Goal: Complete application form: Complete application form

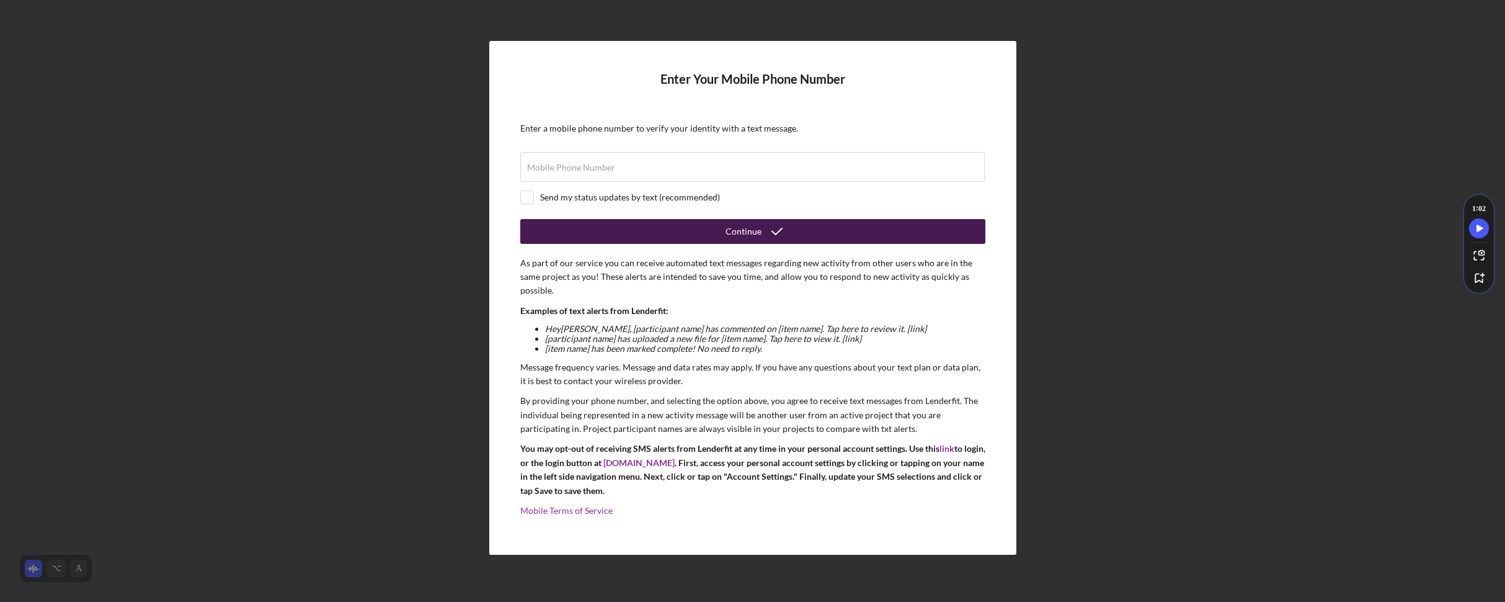
click at [797, 231] on button "Continue" at bounding box center [752, 231] width 465 height 25
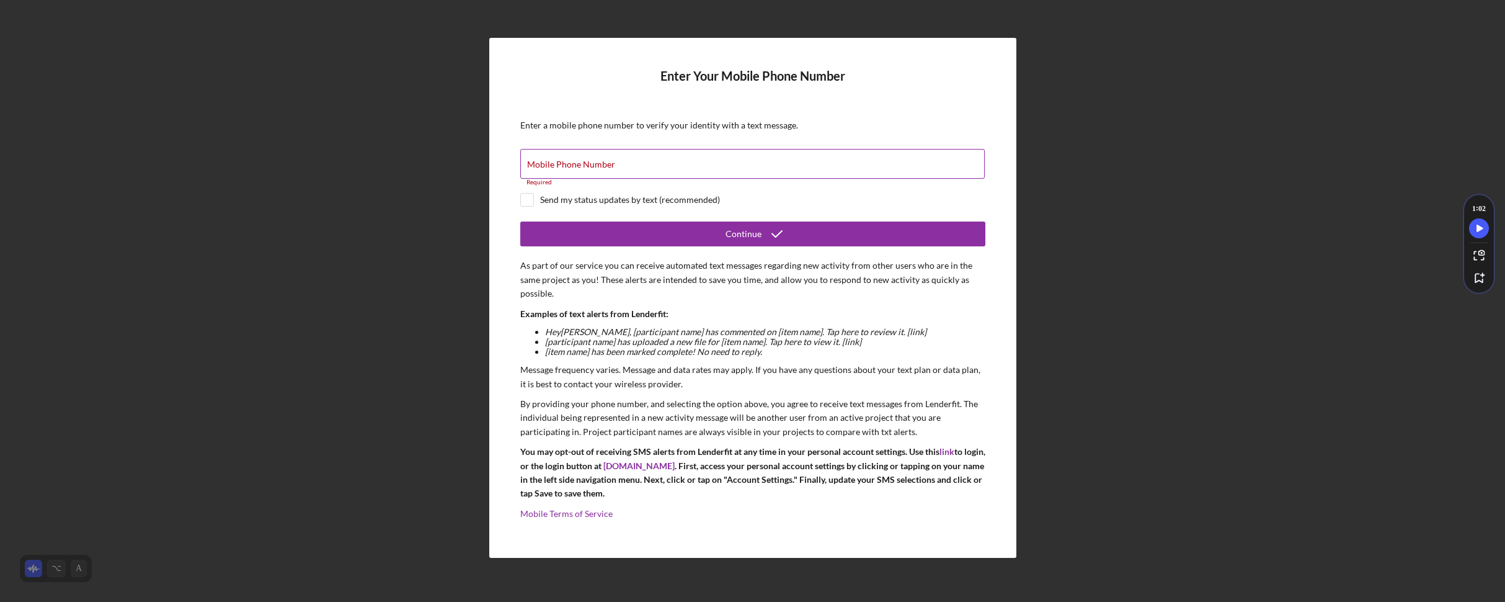
click at [641, 167] on input "Mobile Phone Number" at bounding box center [752, 164] width 464 height 30
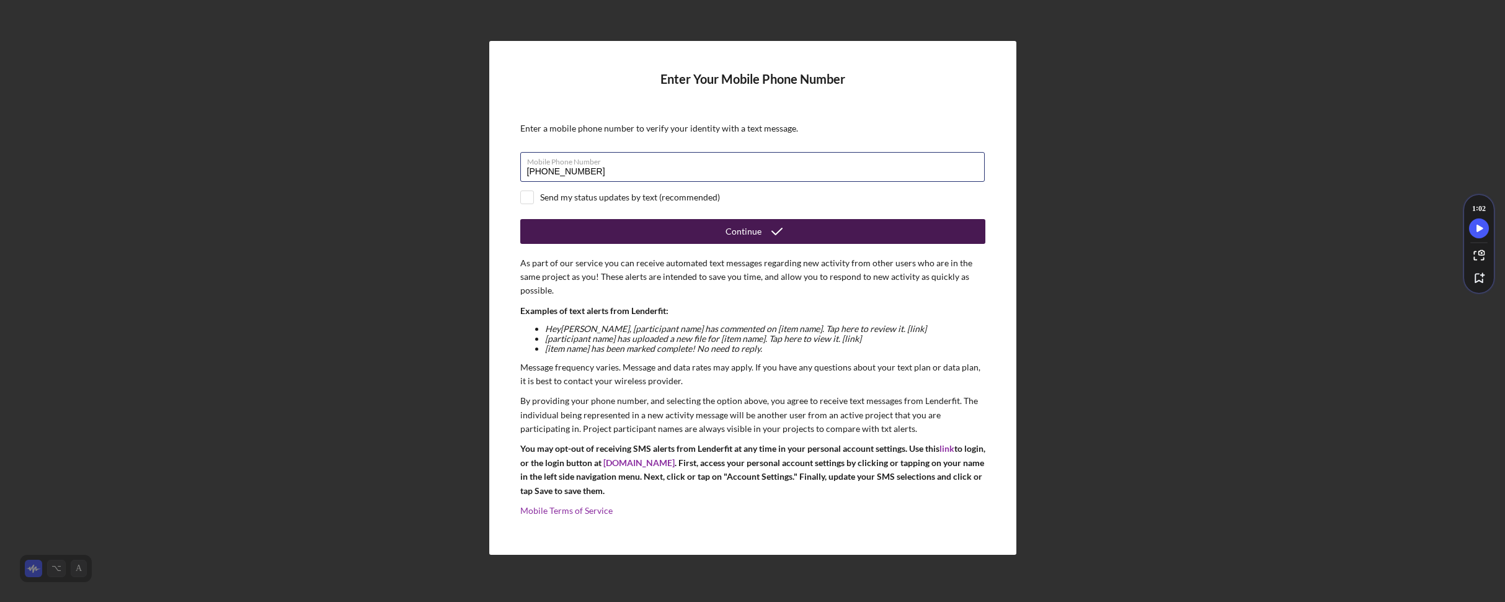
type input "[PHONE_NUMBER]"
click at [739, 234] on div "Continue" at bounding box center [744, 231] width 36 height 25
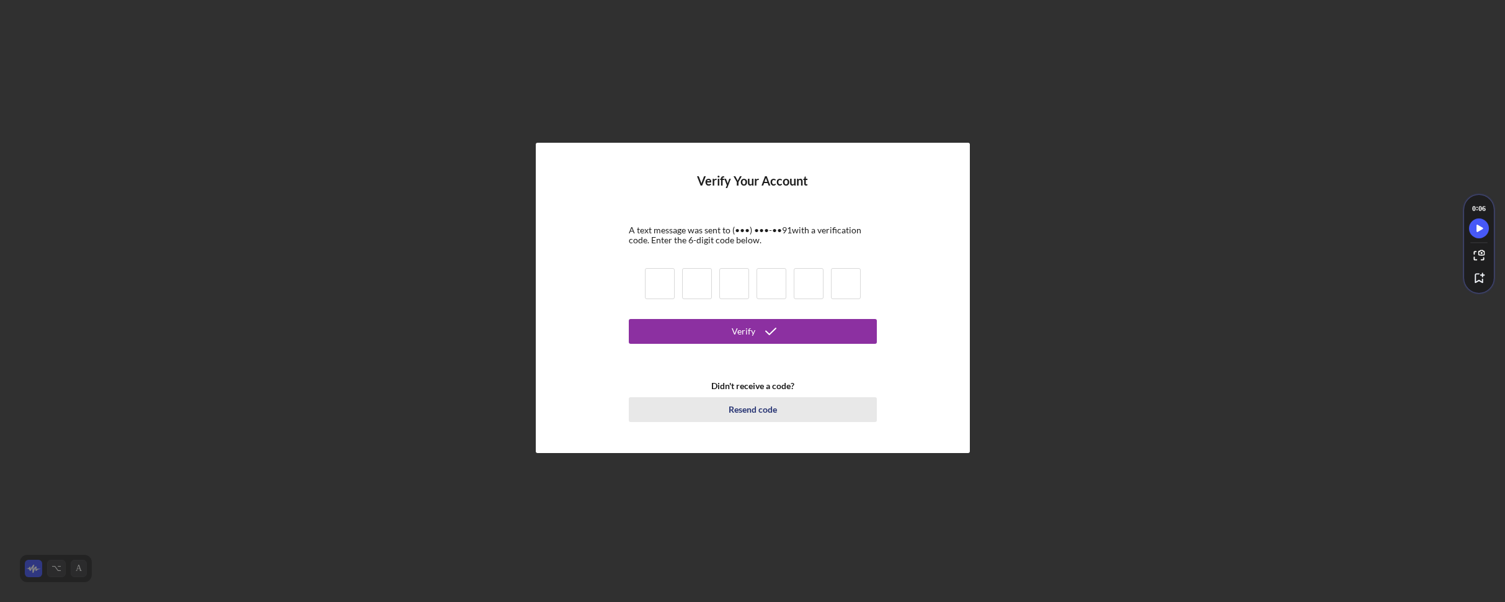
click at [753, 412] on div "Resend code" at bounding box center [753, 409] width 48 height 25
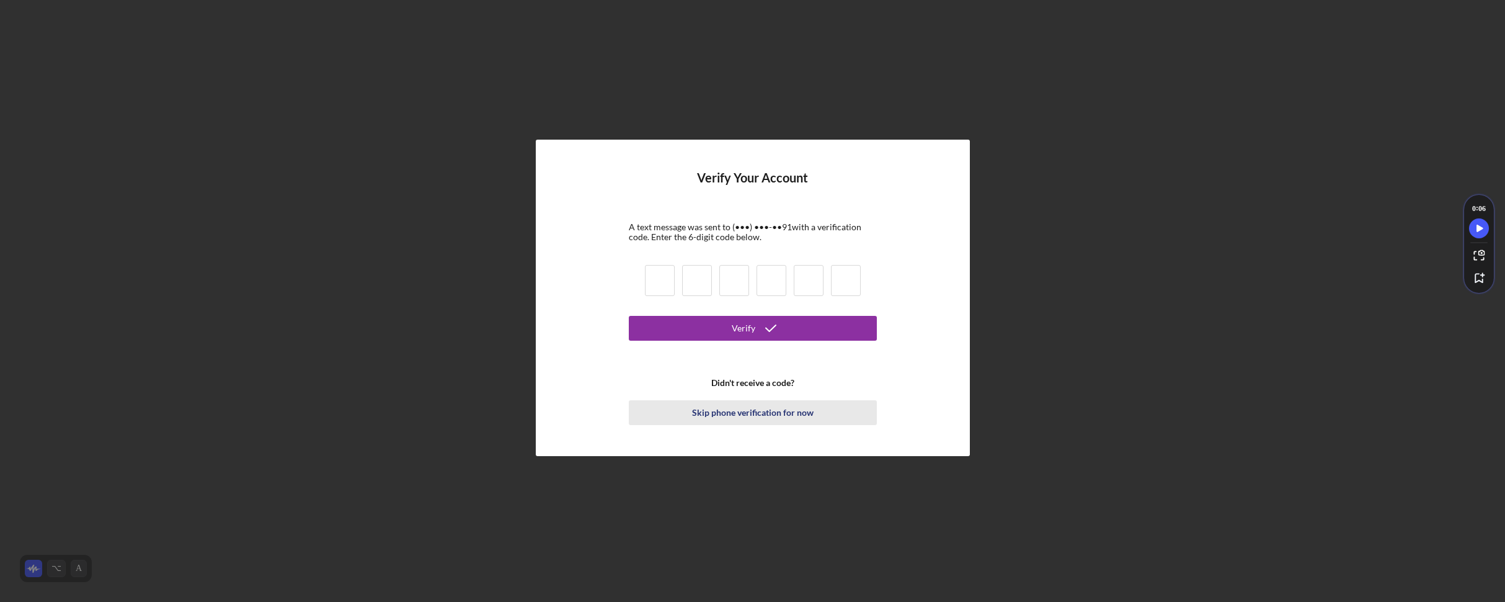
click at [759, 409] on div "Skip phone verification for now" at bounding box center [753, 412] width 122 height 25
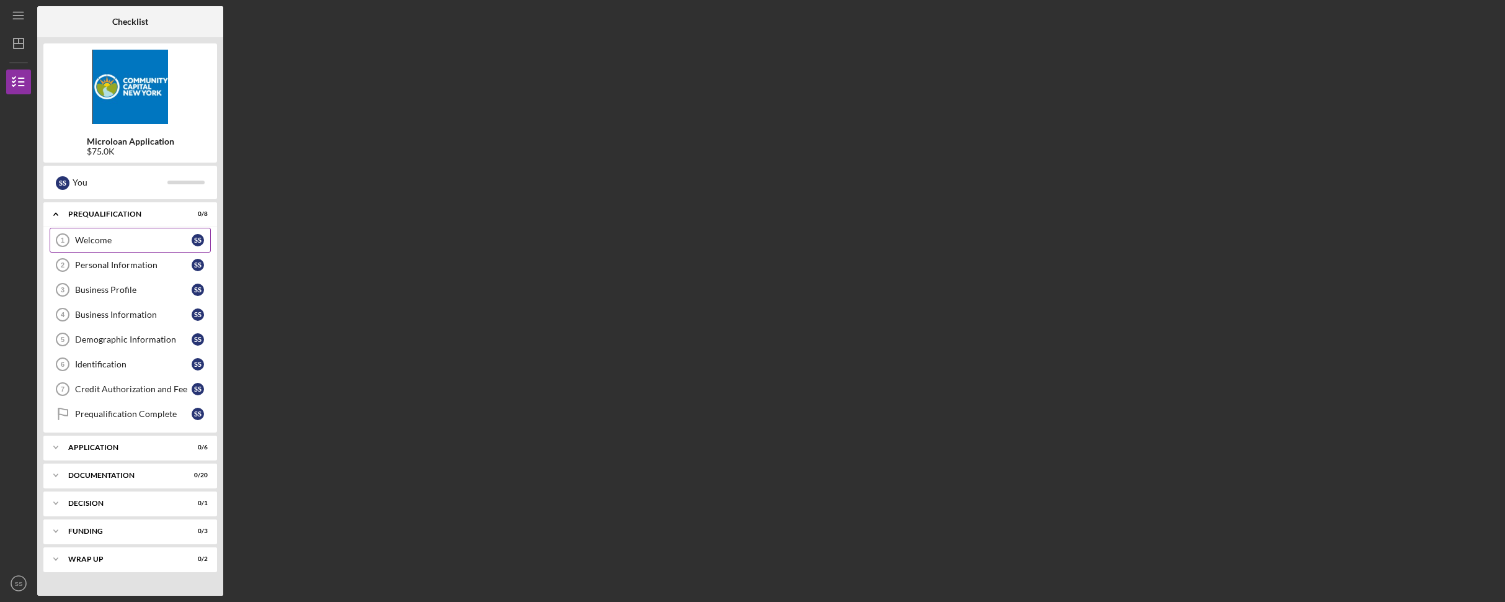
click at [151, 237] on div "Welcome" at bounding box center [133, 240] width 117 height 10
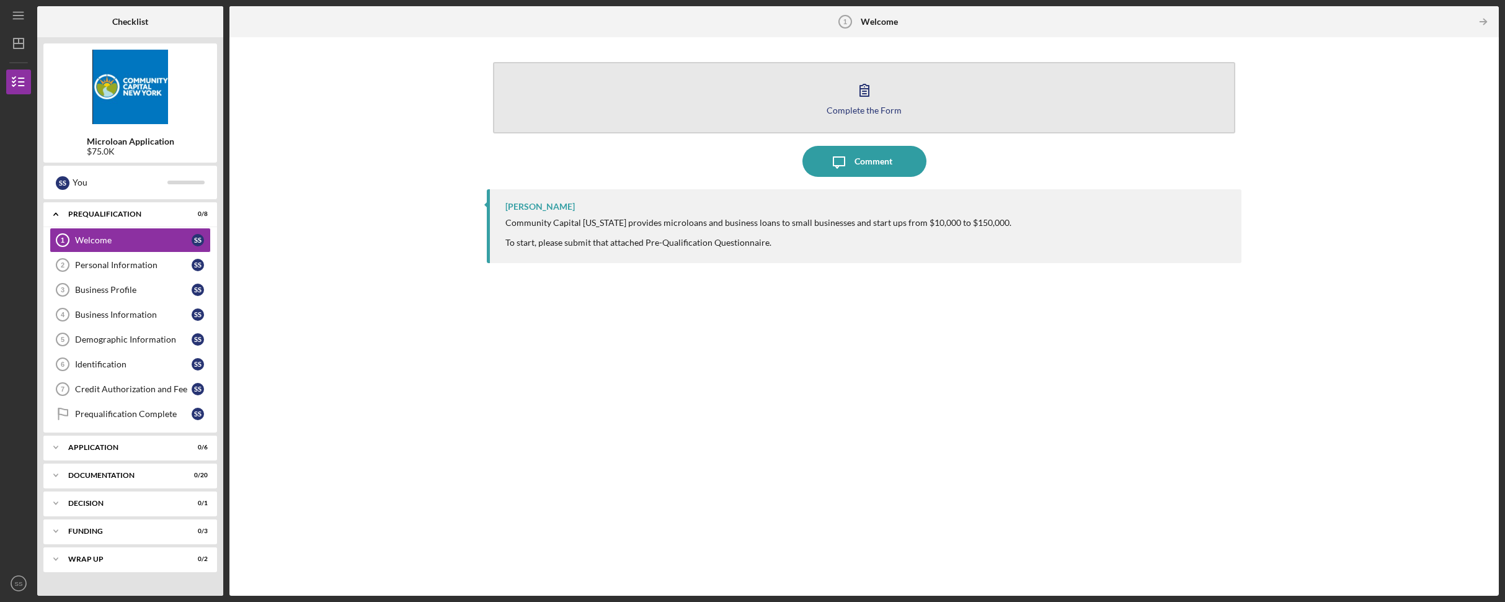
click at [855, 95] on icon "button" at bounding box center [864, 89] width 31 height 31
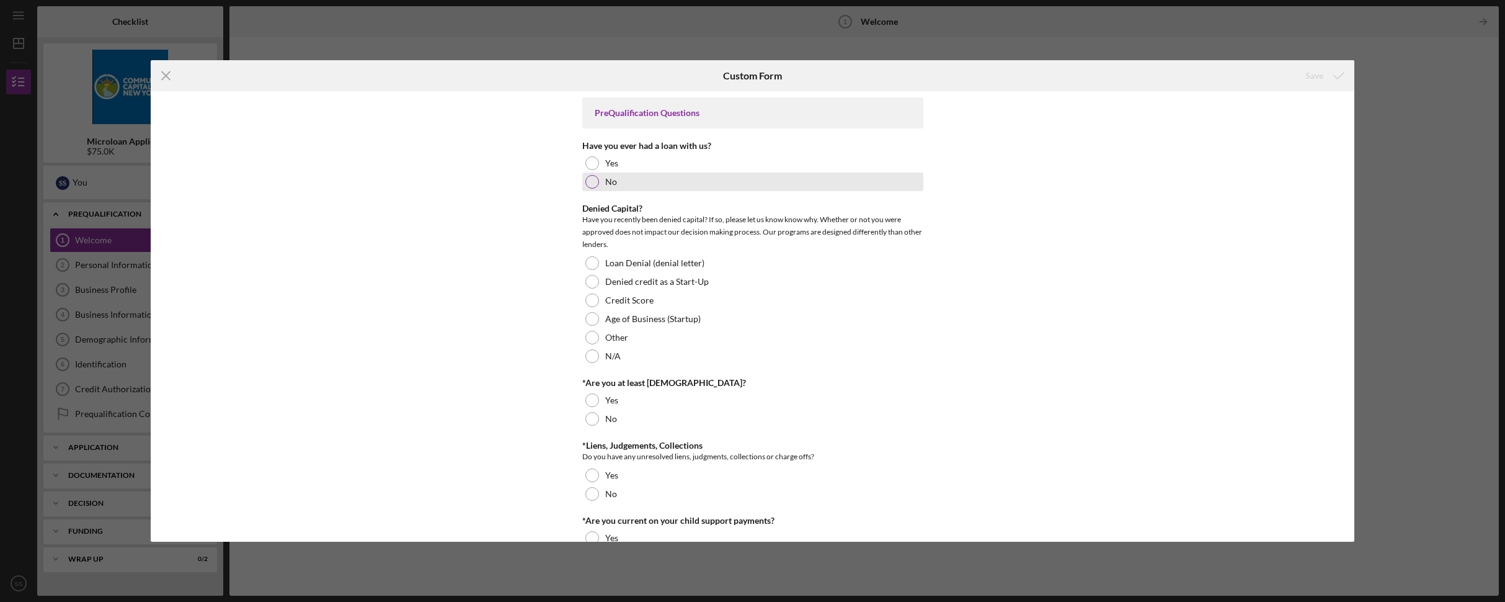
click at [594, 180] on div at bounding box center [592, 182] width 14 height 14
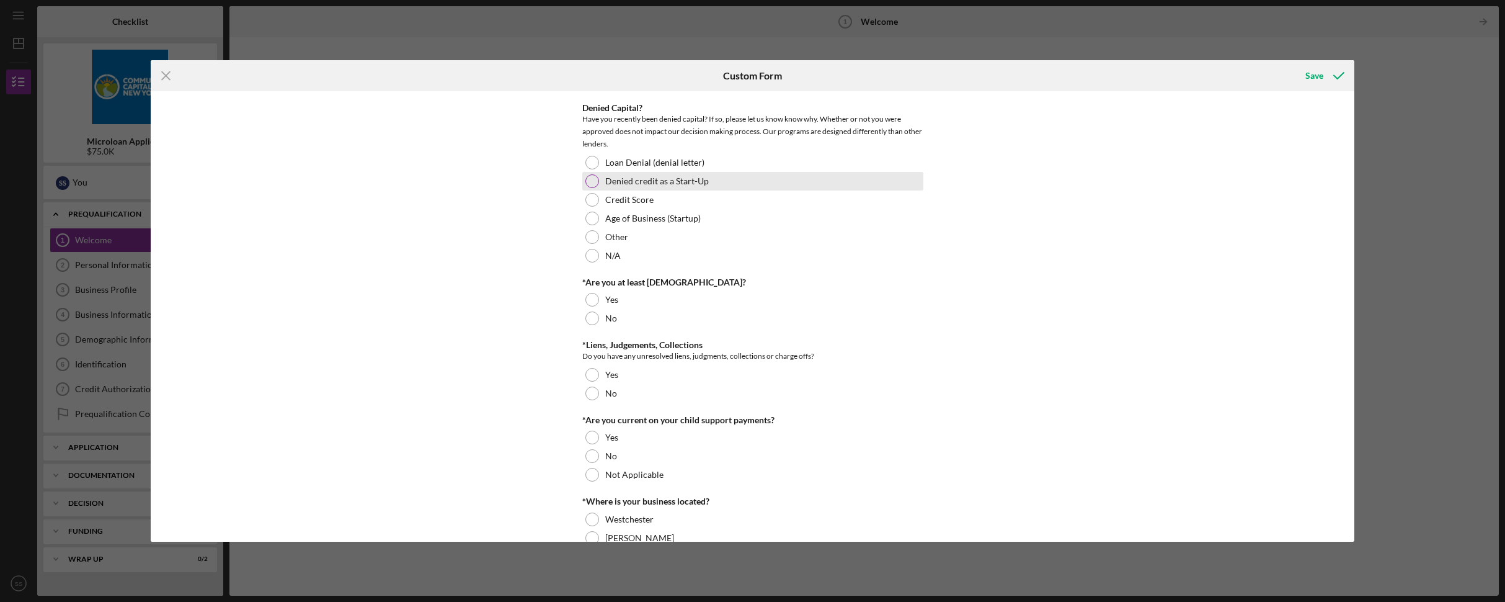
scroll to position [104, 0]
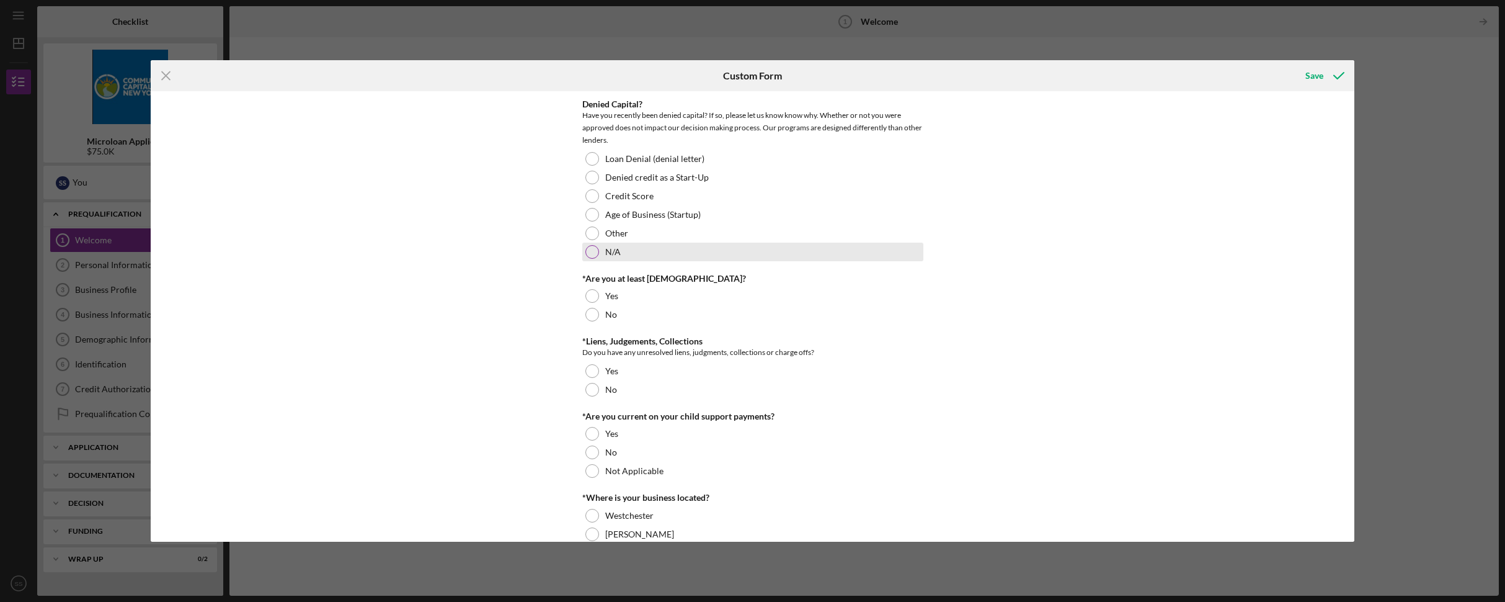
click at [589, 251] on div at bounding box center [592, 252] width 14 height 14
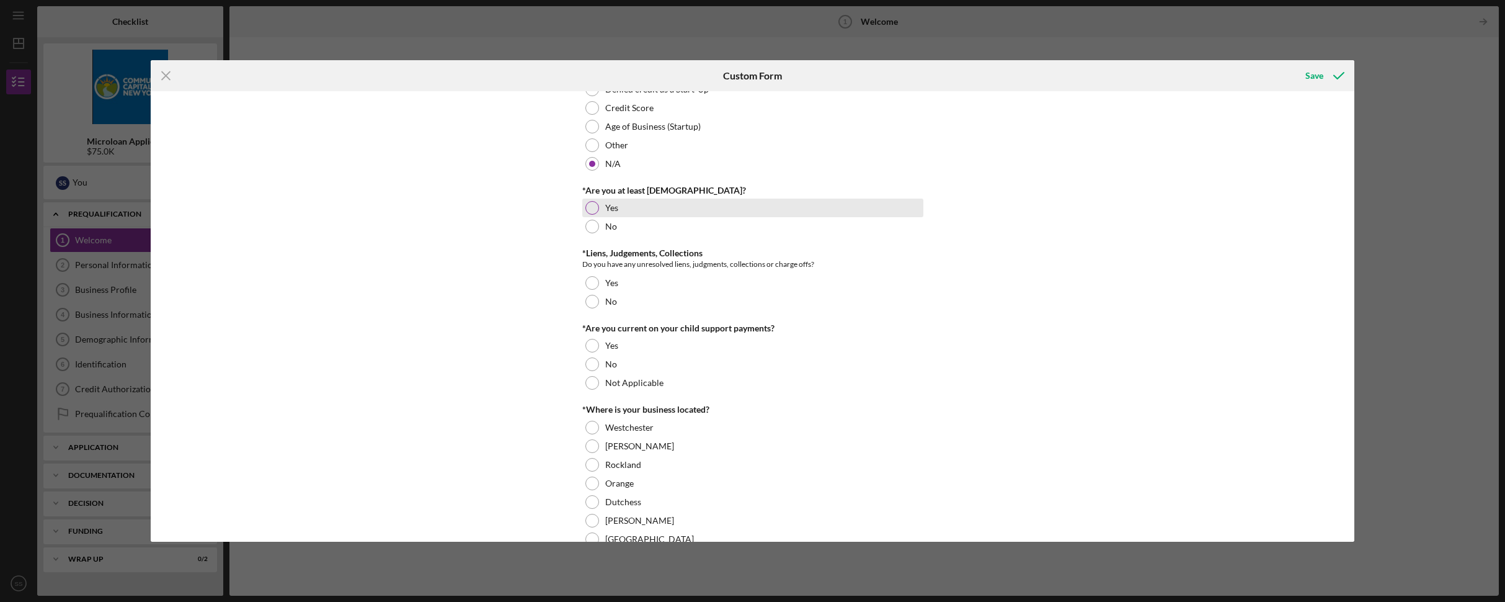
scroll to position [195, 0]
drag, startPoint x: 590, startPoint y: 205, endPoint x: 596, endPoint y: 209, distance: 7.1
click at [590, 204] on div at bounding box center [592, 205] width 14 height 14
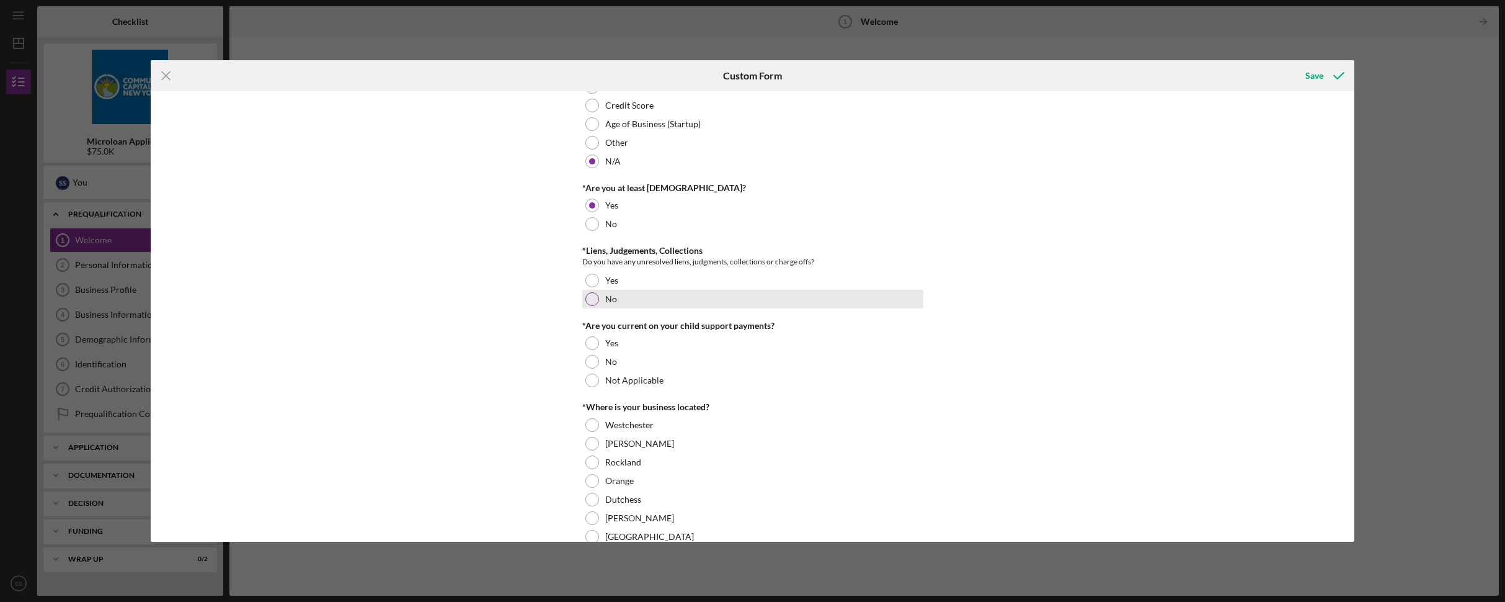
click at [592, 296] on div at bounding box center [592, 299] width 14 height 14
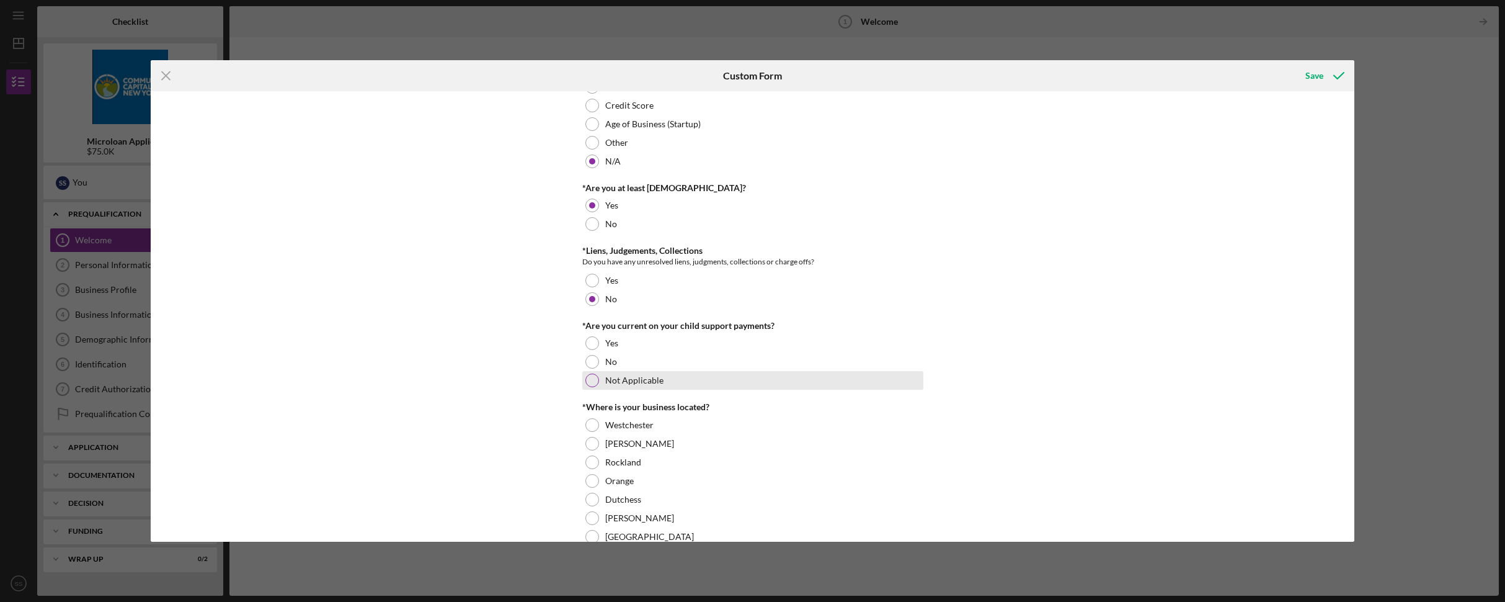
click at [595, 381] on div at bounding box center [592, 380] width 14 height 14
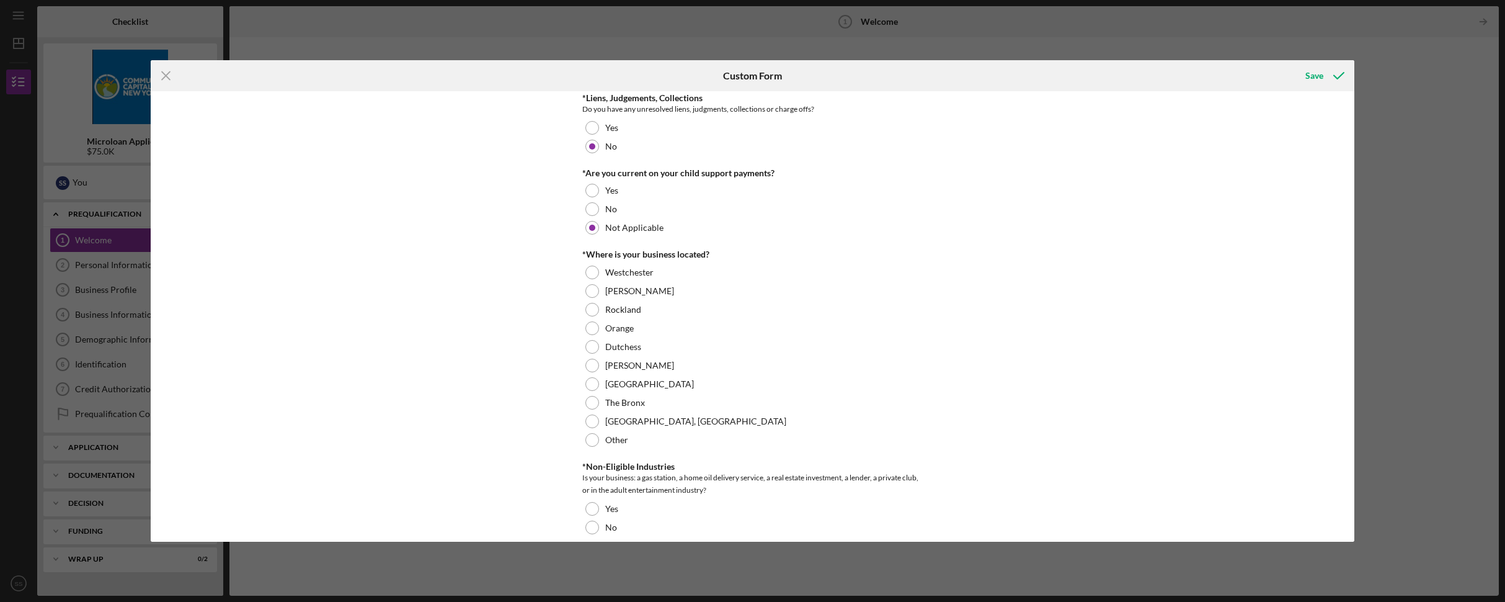
scroll to position [396, 0]
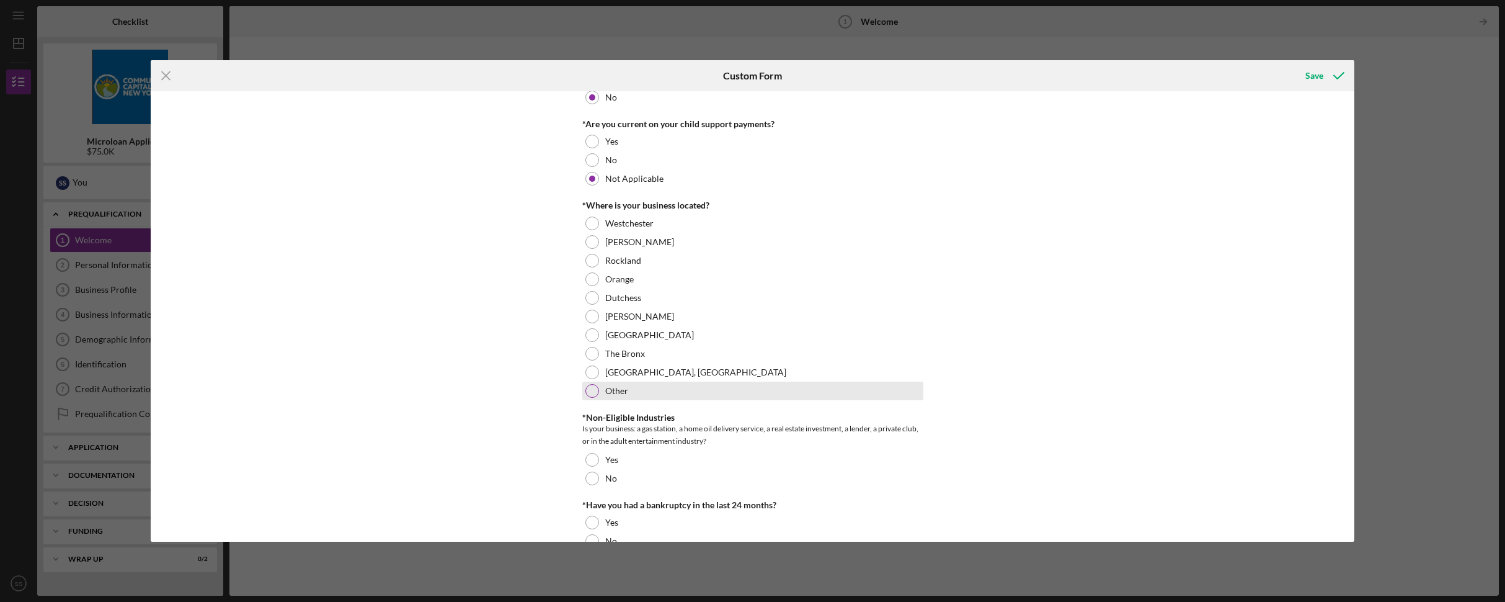
click at [593, 389] on div at bounding box center [592, 391] width 14 height 14
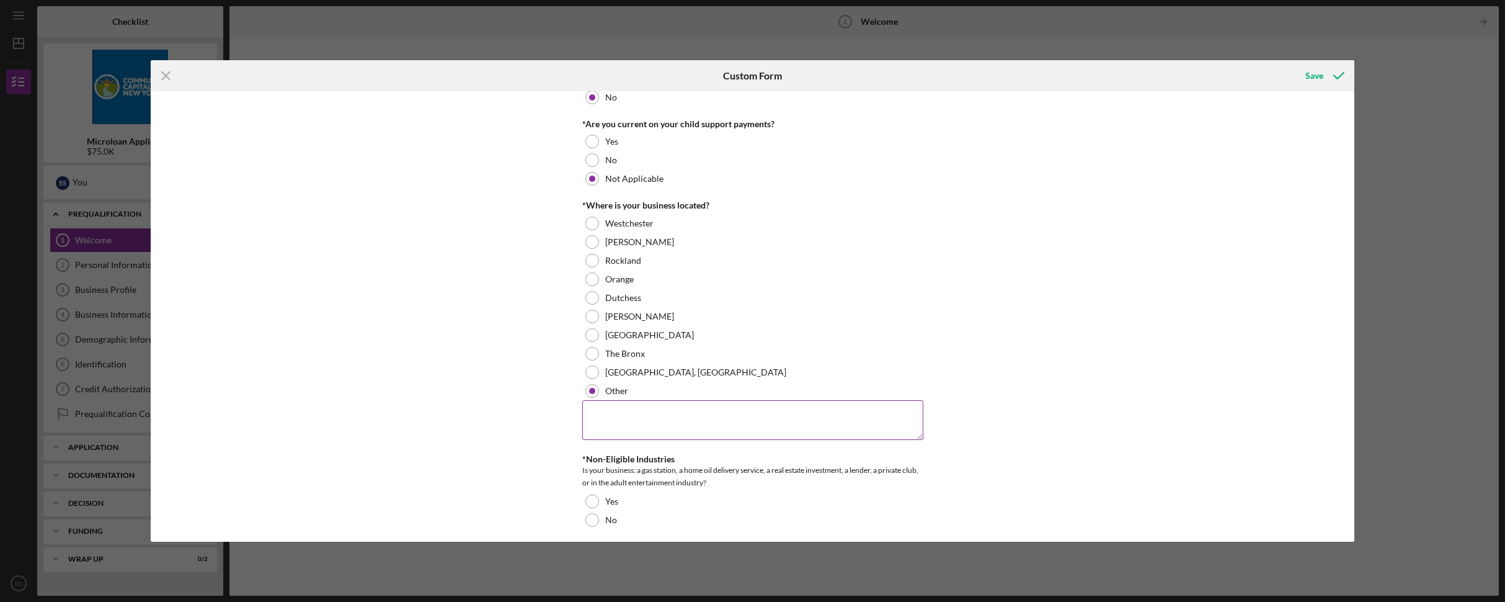
click at [627, 409] on textarea at bounding box center [752, 420] width 341 height 40
type textarea "q"
type textarea "U"
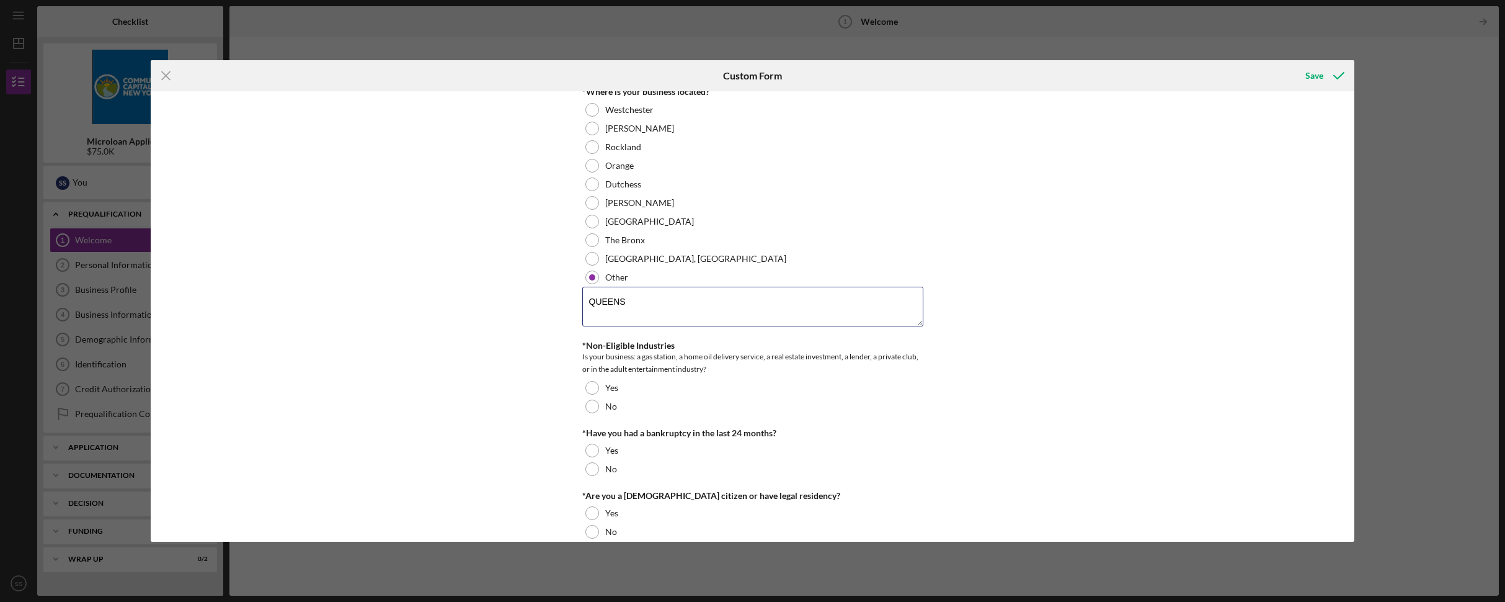
scroll to position [511, 0]
type textarea "QUEENS"
click at [595, 403] on div at bounding box center [592, 405] width 14 height 14
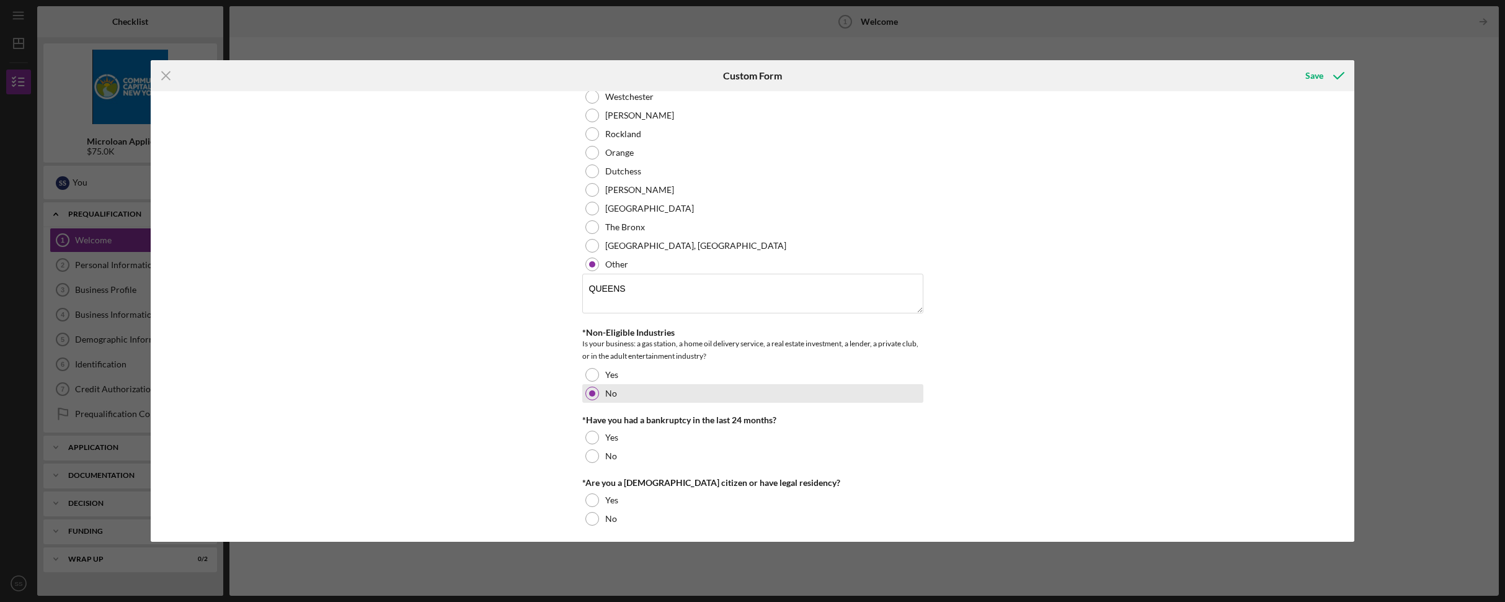
scroll to position [528, 0]
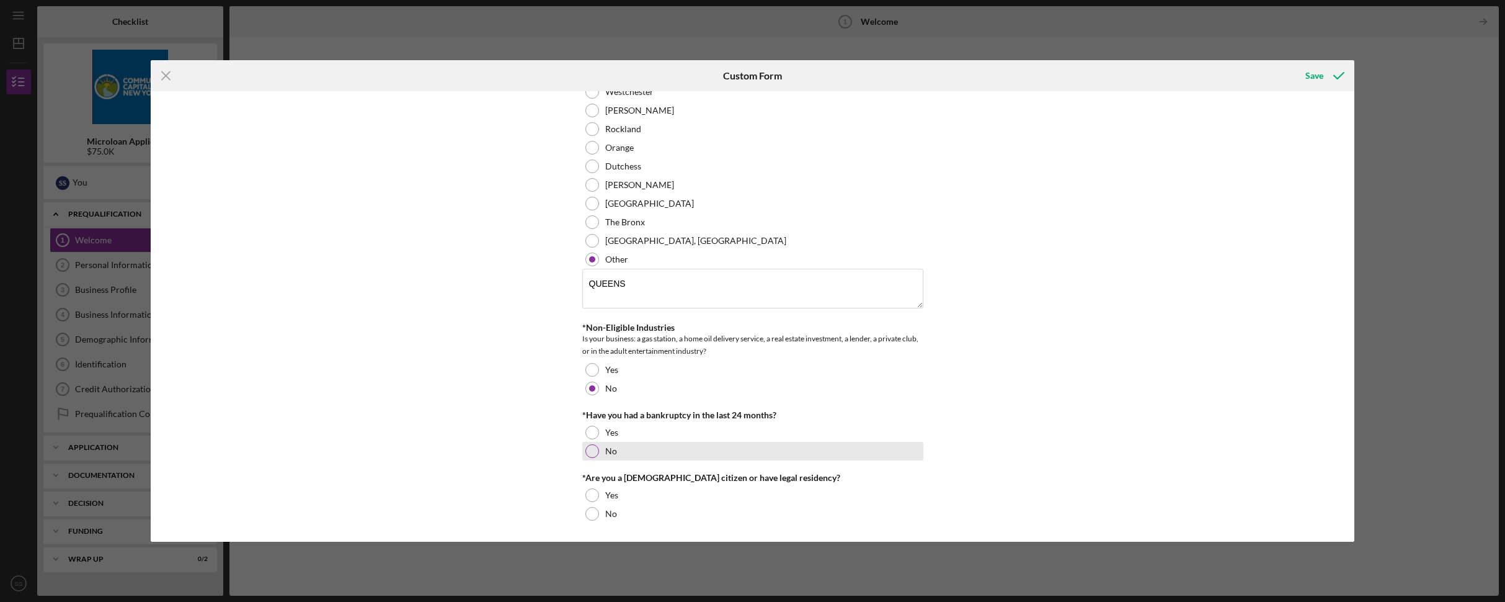
click at [592, 446] on div at bounding box center [592, 451] width 14 height 14
click at [586, 492] on div at bounding box center [592, 495] width 14 height 14
click at [1315, 71] on div "Save" at bounding box center [1314, 75] width 18 height 25
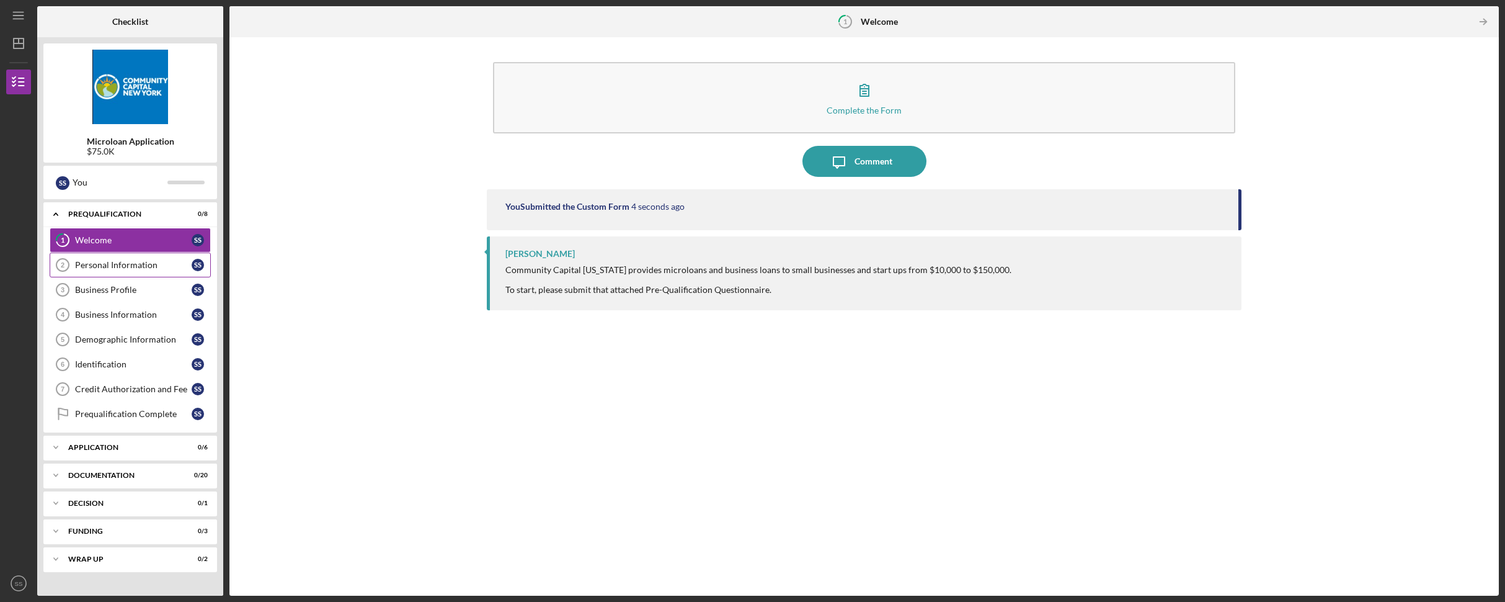
click at [131, 264] on div "Personal Information" at bounding box center [133, 265] width 117 height 10
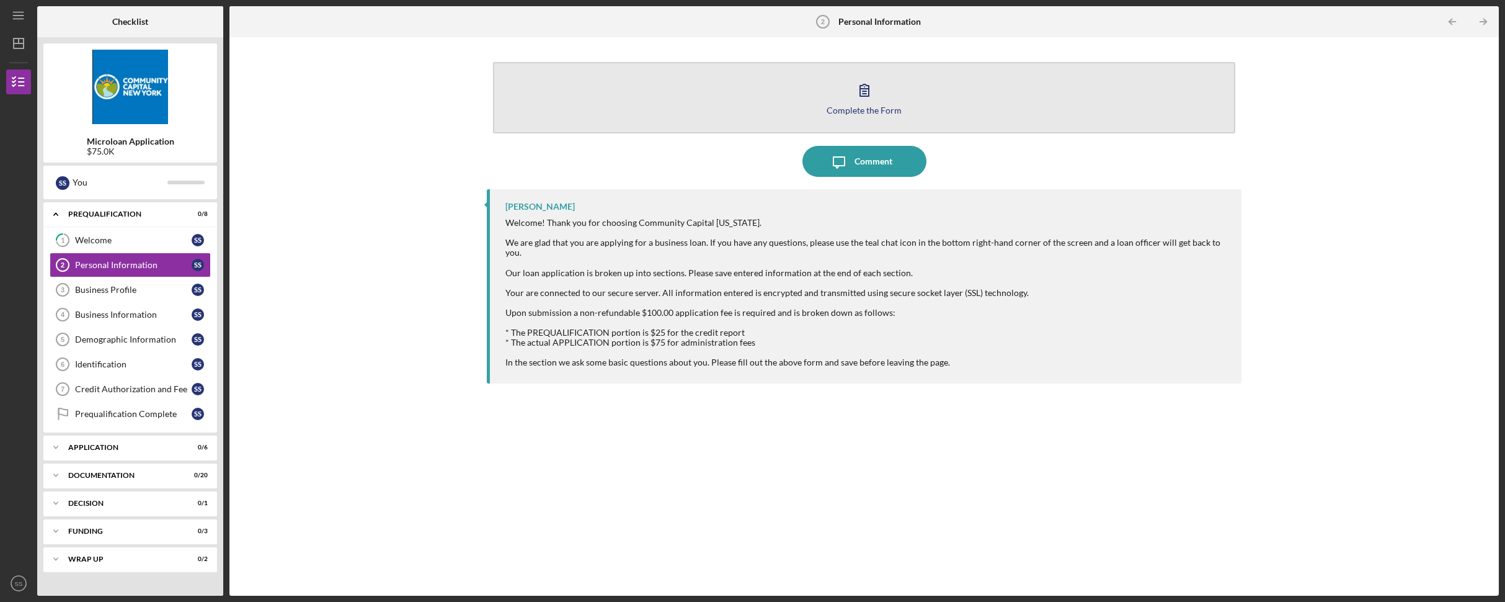
click at [852, 97] on icon "button" at bounding box center [864, 89] width 31 height 31
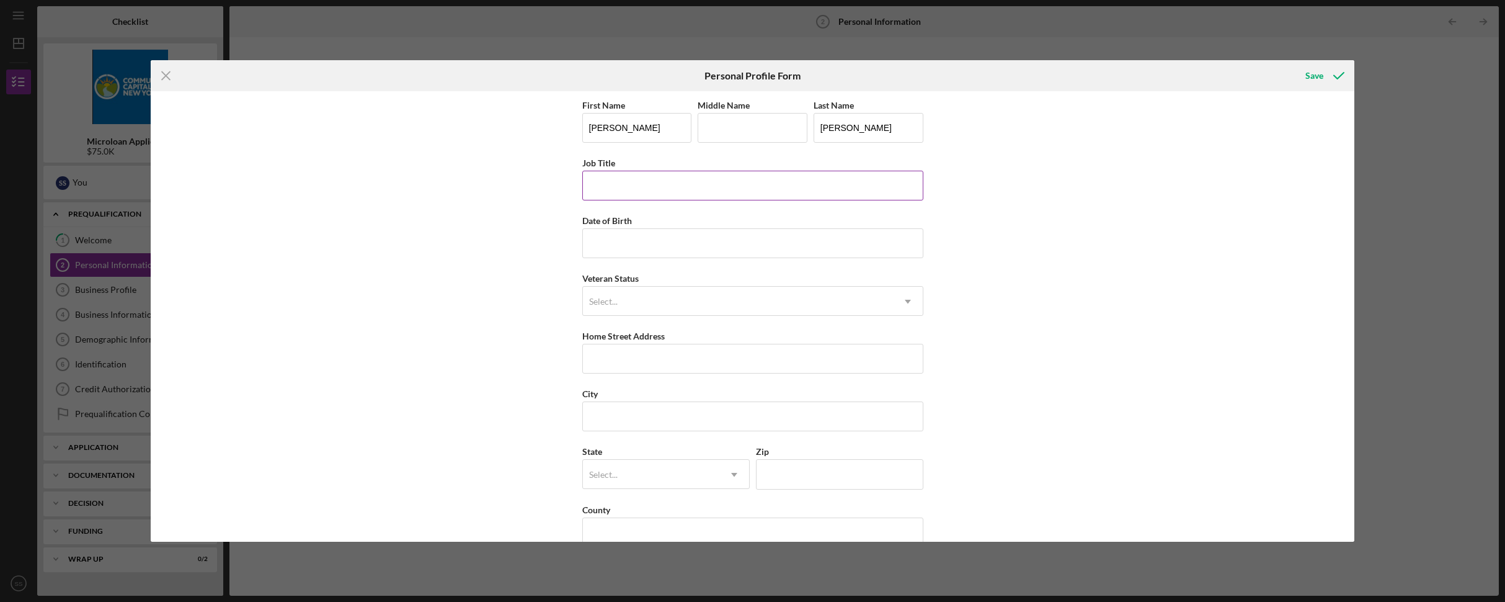
click at [652, 187] on input "Job Title" at bounding box center [752, 186] width 341 height 30
type input "PRESIDENT"
click at [597, 249] on input "Date of Birth" at bounding box center [752, 243] width 341 height 30
type input "[DATE]"
click at [610, 303] on div "Select..." at bounding box center [603, 301] width 29 height 10
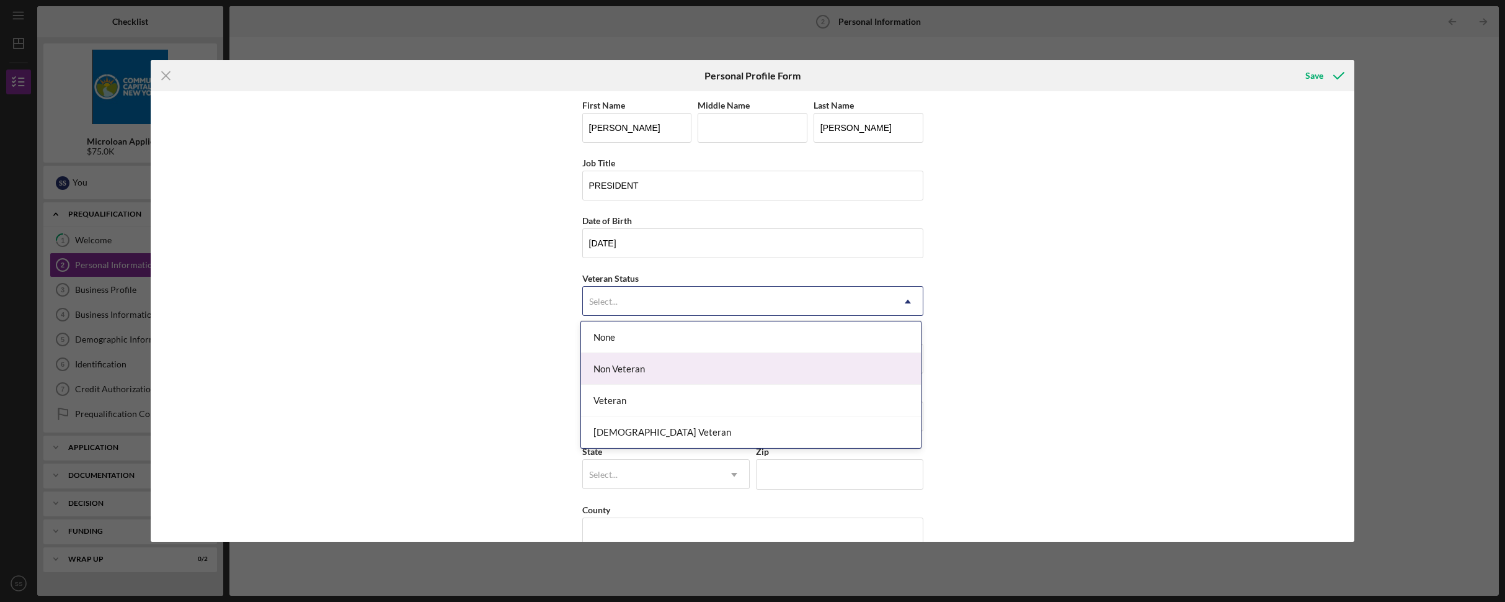
click at [655, 368] on div "Non Veteran" at bounding box center [751, 369] width 340 height 32
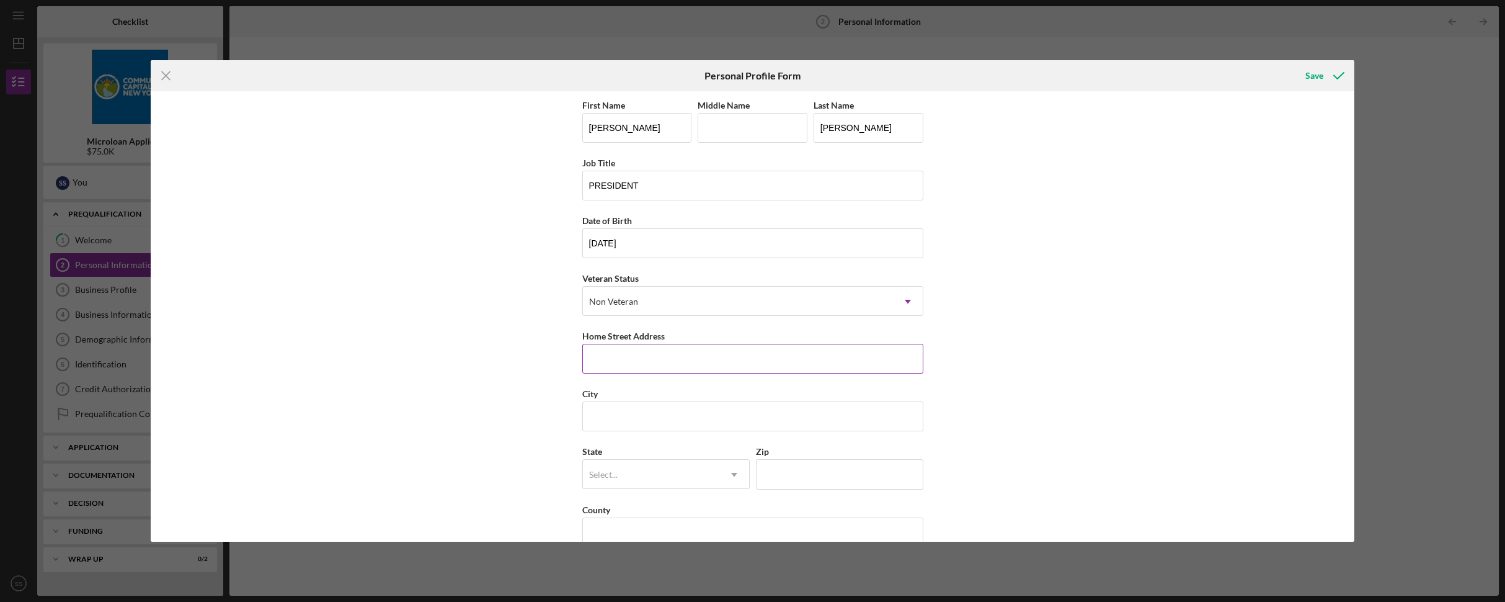
click at [592, 360] on input "Home Street Address" at bounding box center [752, 359] width 341 height 30
type input "[STREET_ADDRESS]"
click at [667, 411] on input "City" at bounding box center [752, 416] width 341 height 30
type input "QUEENS"
click at [731, 474] on use at bounding box center [734, 475] width 6 height 4
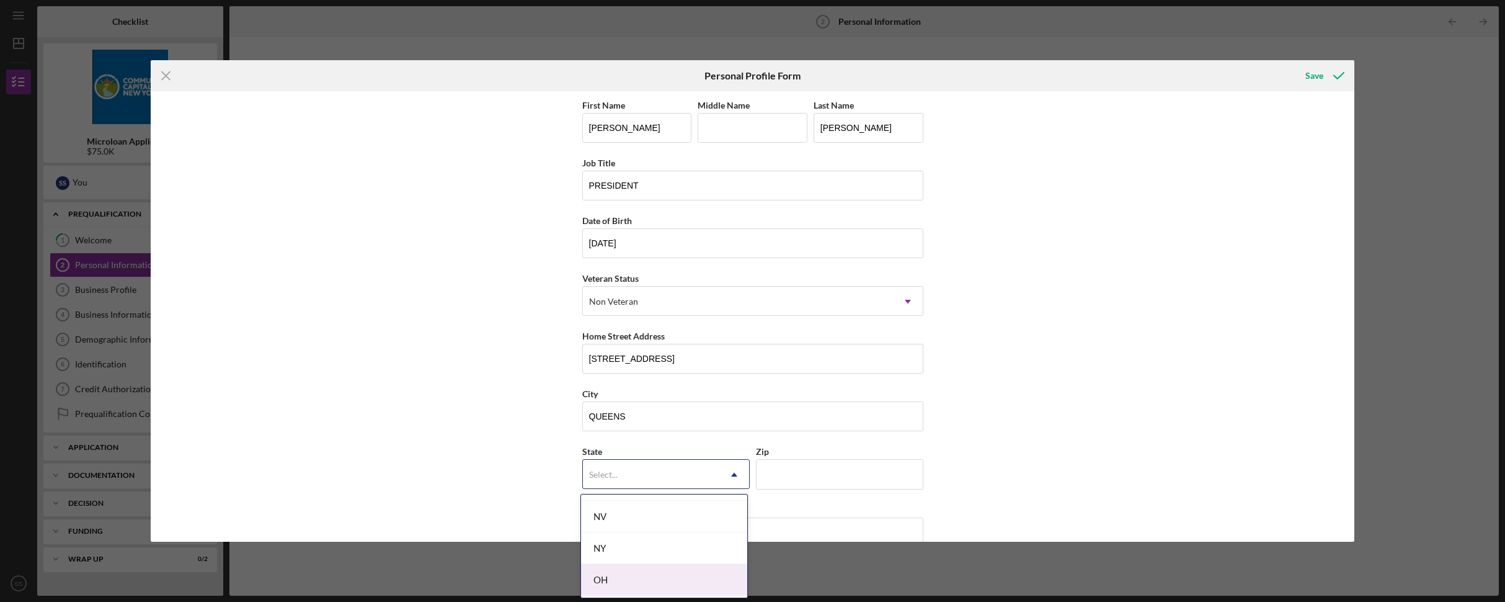
scroll to position [1568, 0]
click at [649, 554] on div "NY" at bounding box center [664, 555] width 166 height 32
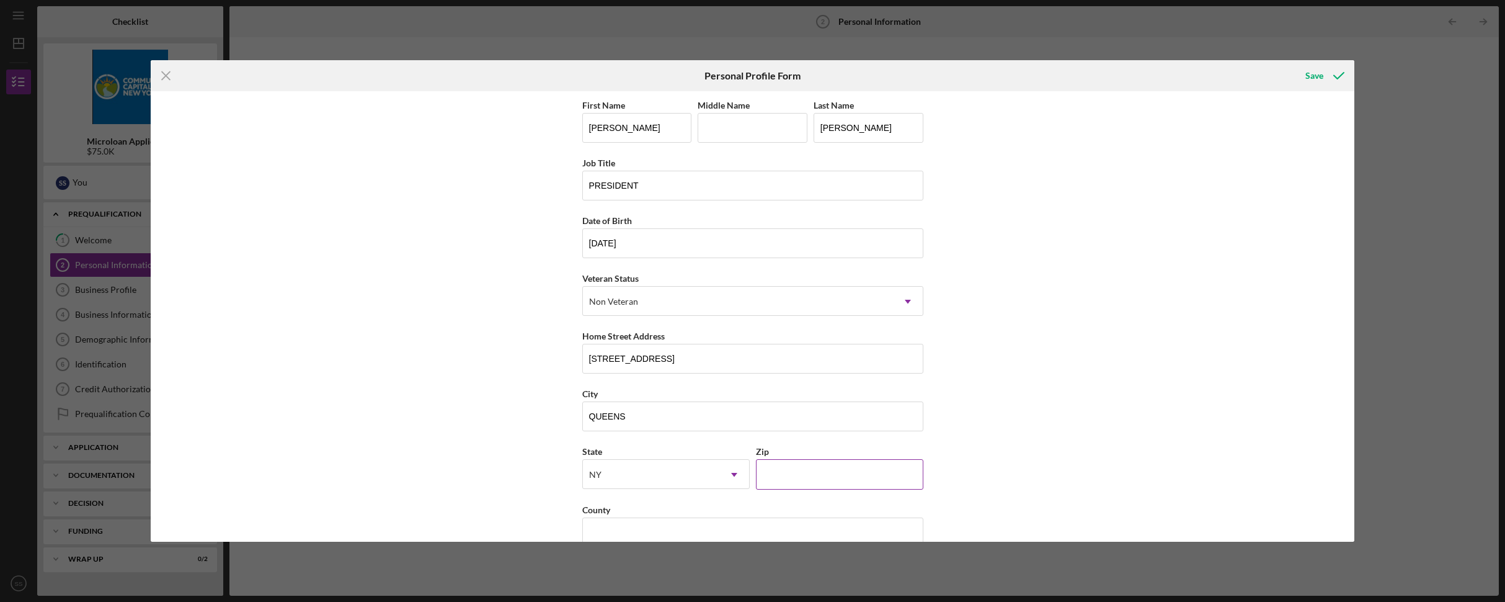
click at [799, 473] on input "Zip" at bounding box center [839, 474] width 167 height 30
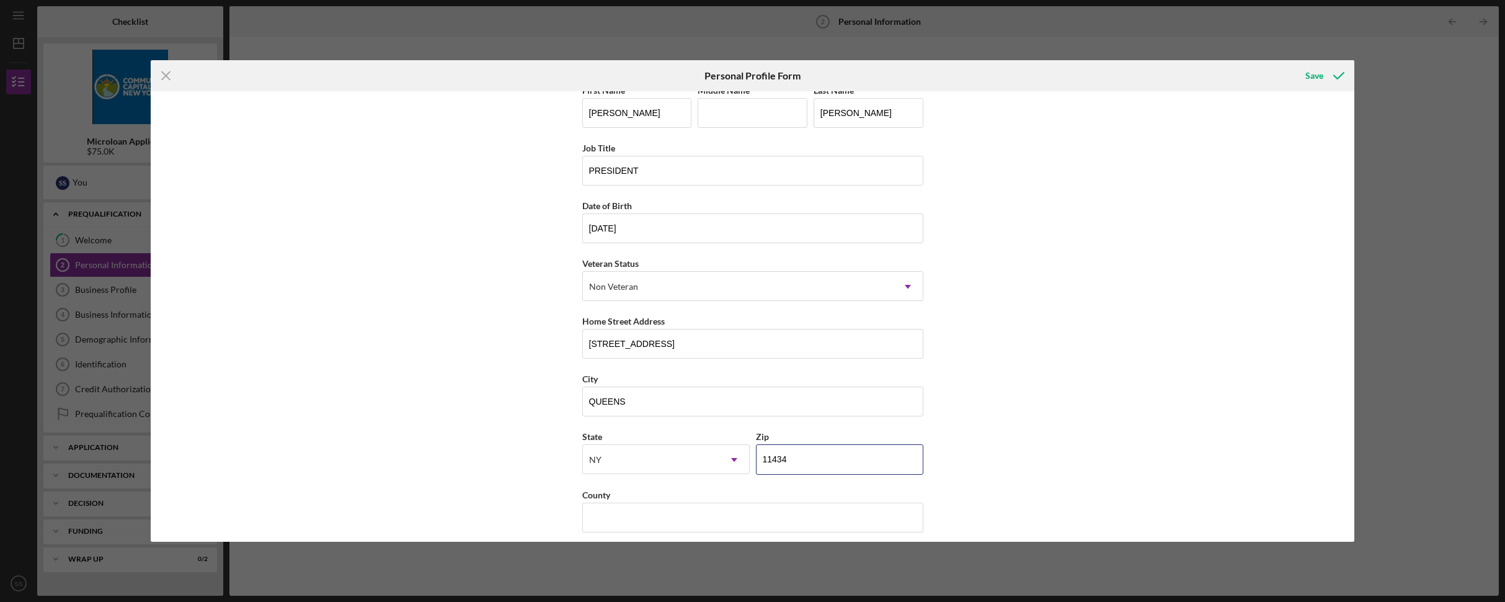
scroll to position [24, 0]
type input "11434"
click at [691, 509] on input "County" at bounding box center [752, 508] width 341 height 30
type input "QUEENS"
click at [1315, 74] on div "Save" at bounding box center [1314, 75] width 18 height 25
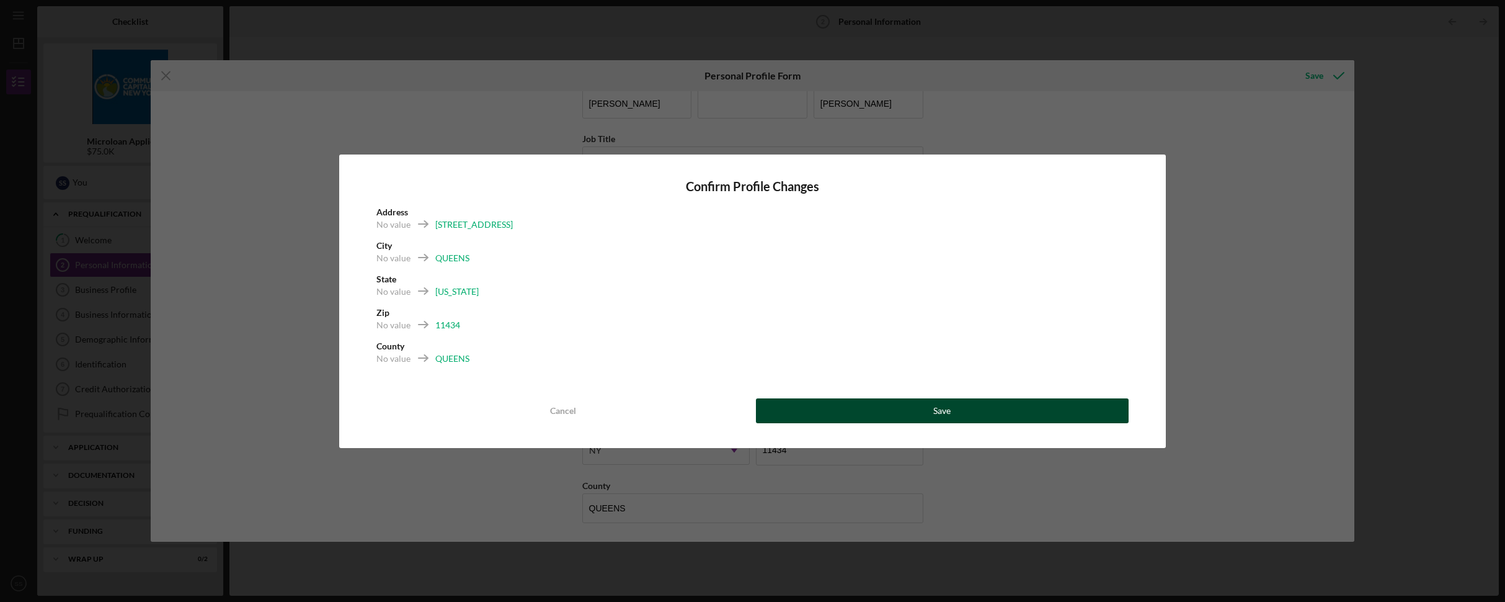
click at [928, 412] on button "Save" at bounding box center [942, 410] width 373 height 25
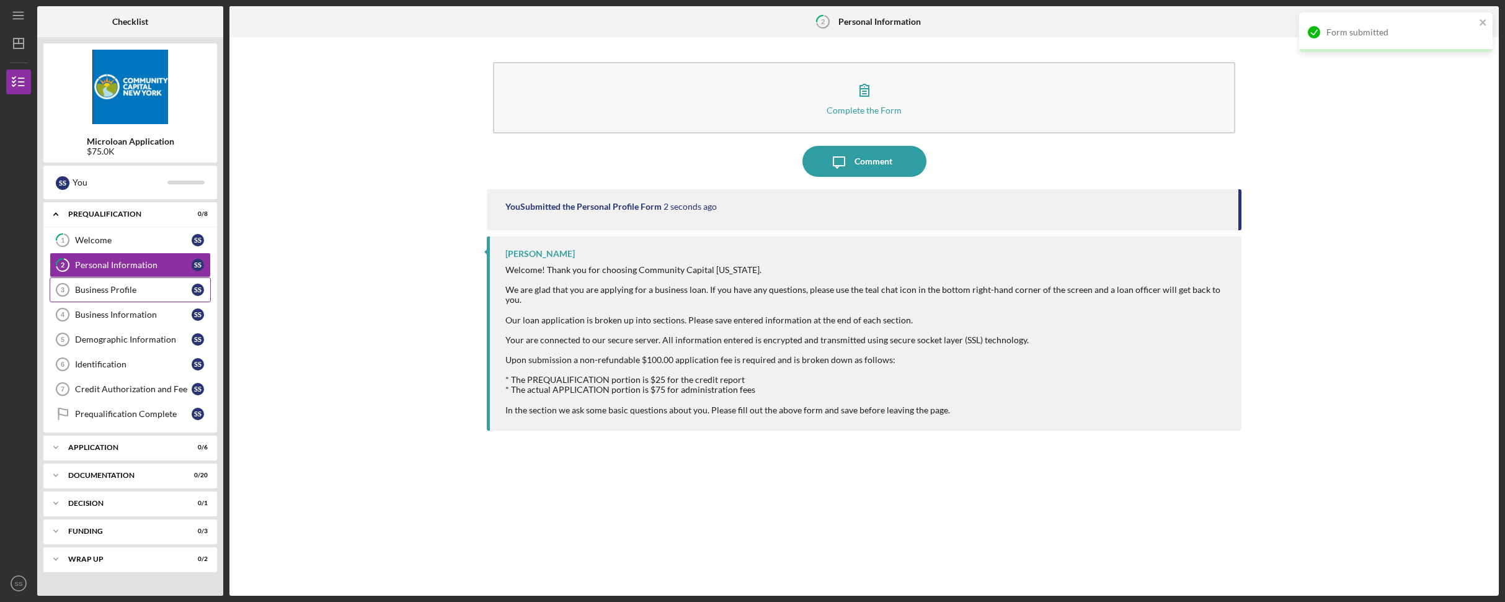
click at [133, 291] on div "Business Profile" at bounding box center [133, 290] width 117 height 10
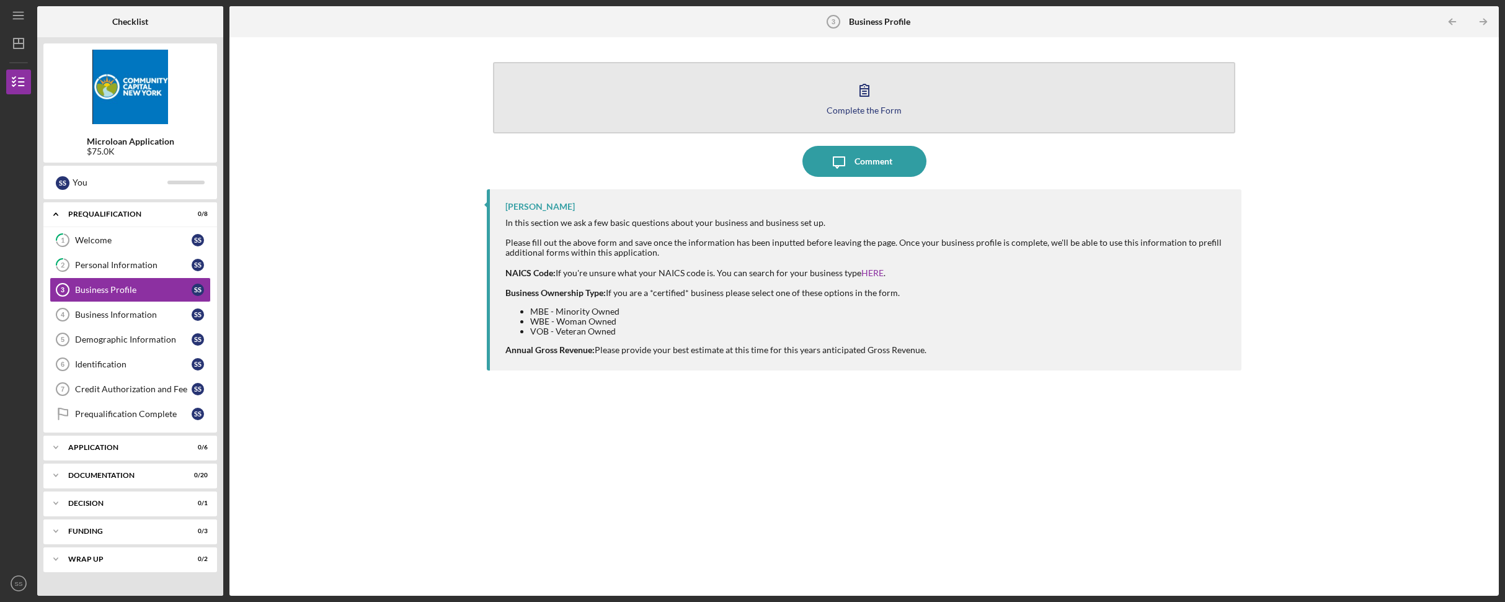
click at [868, 105] on div "Complete the Form" at bounding box center [864, 109] width 75 height 9
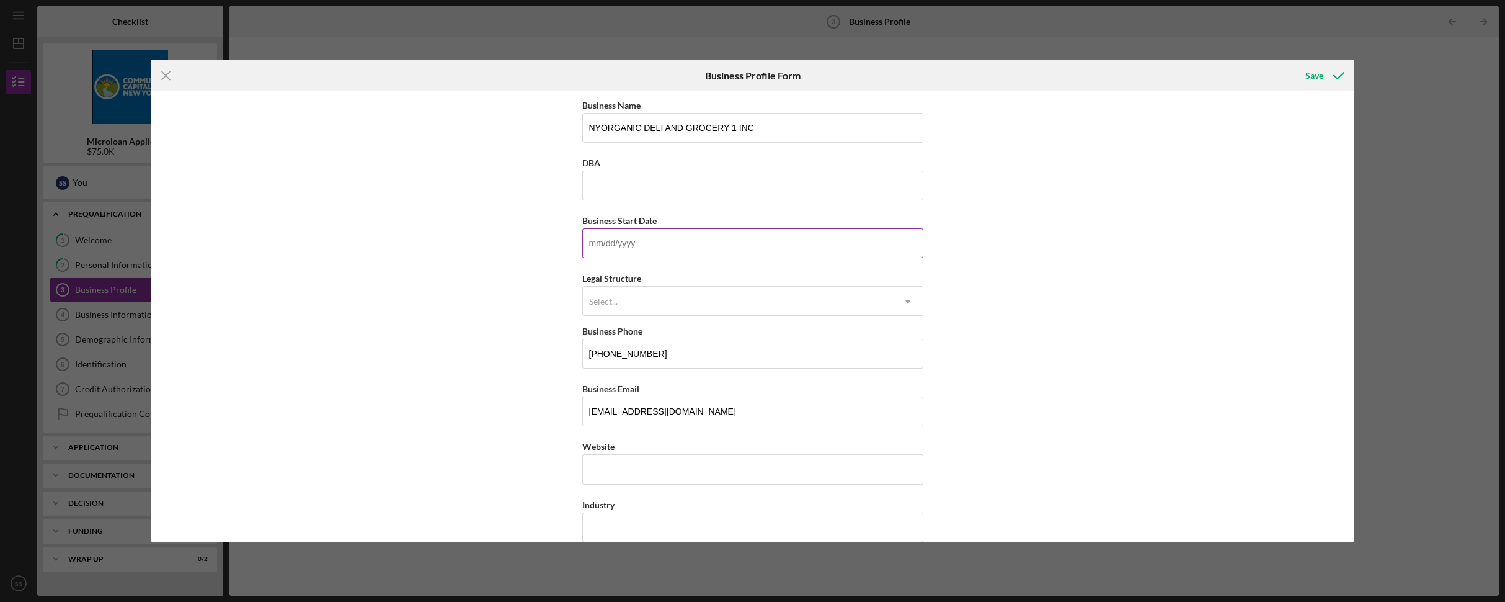
click at [660, 242] on input "Business Start Date" at bounding box center [752, 243] width 341 height 30
type input "[DATE]"
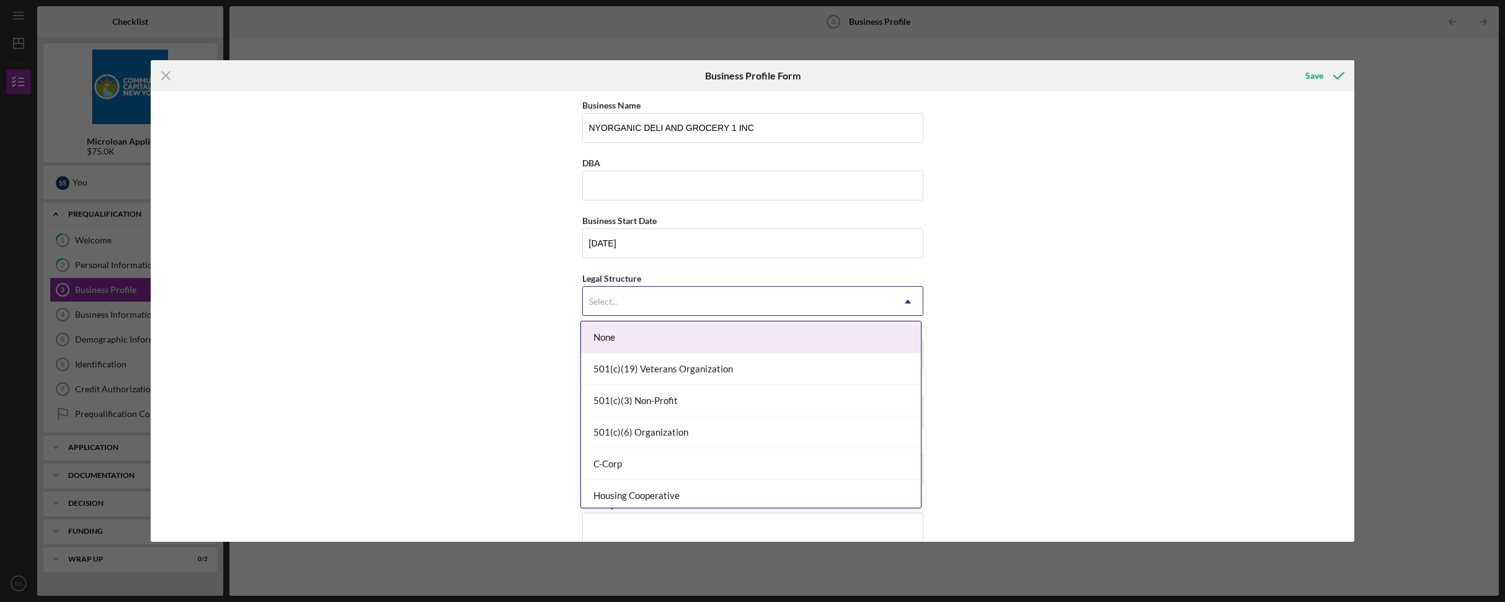
click at [647, 300] on div "Select..." at bounding box center [738, 301] width 310 height 29
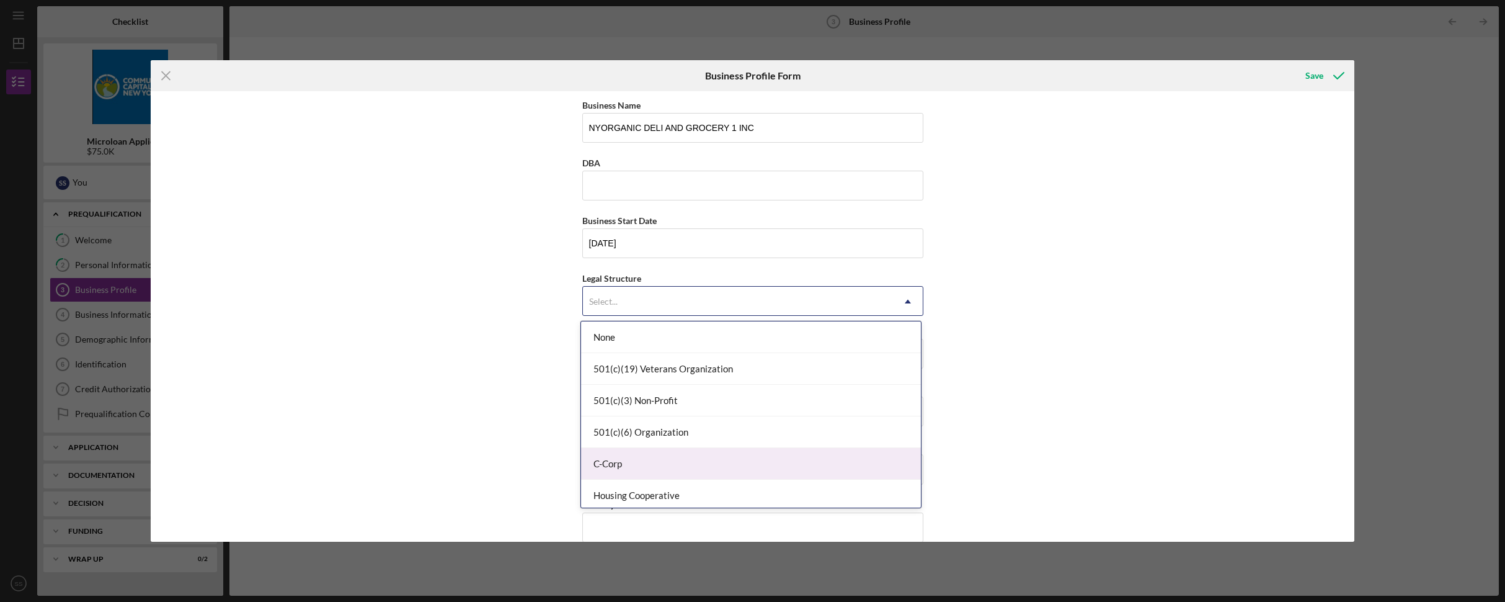
click at [669, 463] on div "C-Corp" at bounding box center [751, 464] width 340 height 32
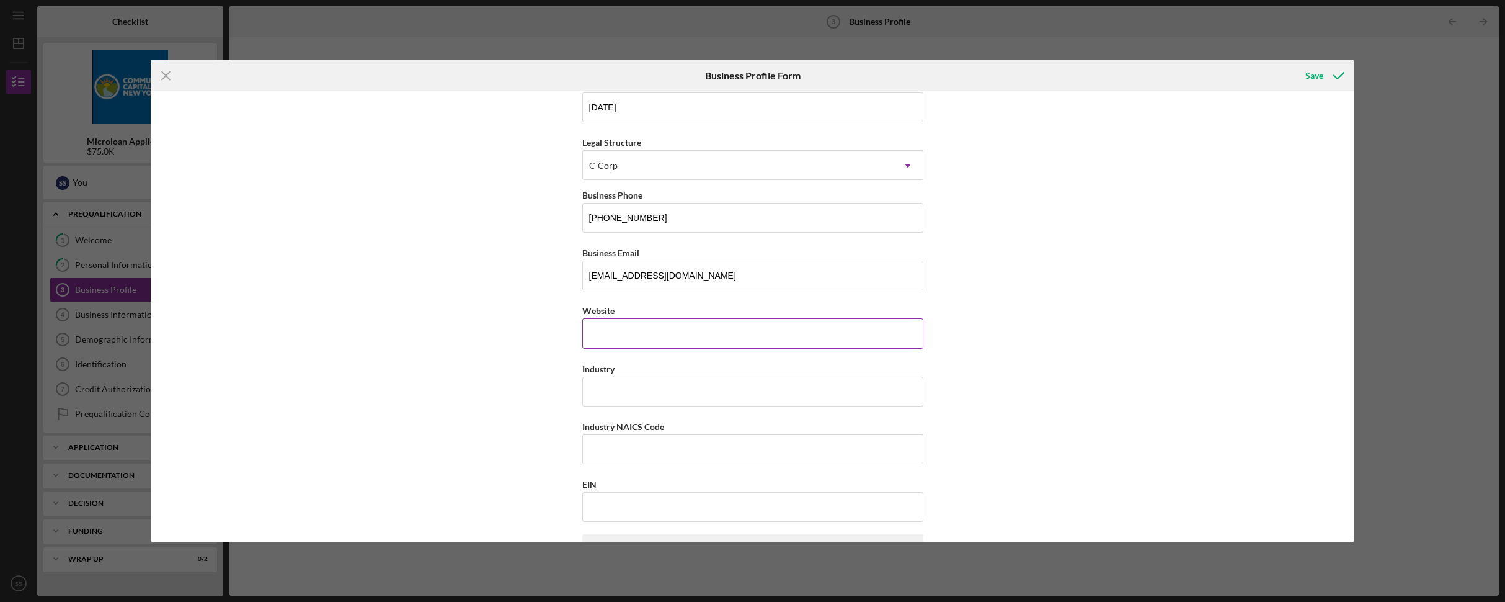
scroll to position [166, 0]
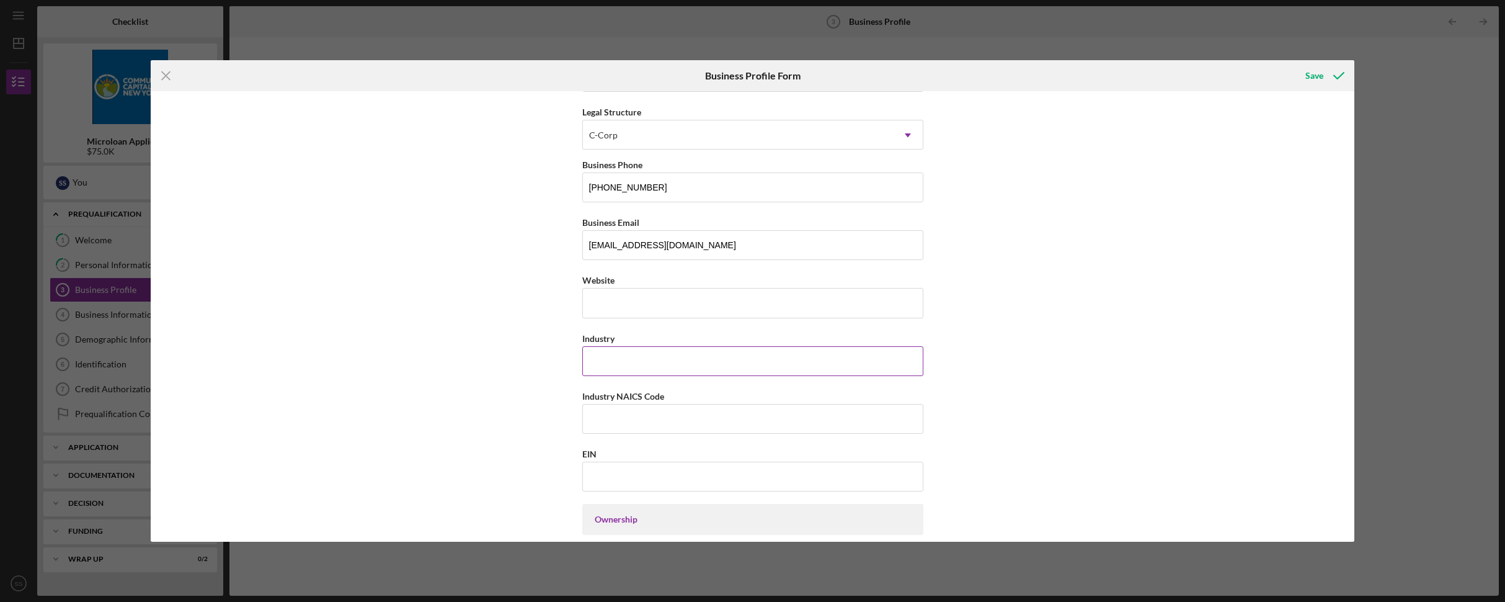
click at [769, 362] on input "Industry" at bounding box center [752, 361] width 341 height 30
type input "RETAIL STORE"
click at [644, 428] on input "Industry NAICS Code" at bounding box center [752, 419] width 341 height 30
type input "445110"
click at [604, 476] on input "EIN" at bounding box center [752, 476] width 341 height 30
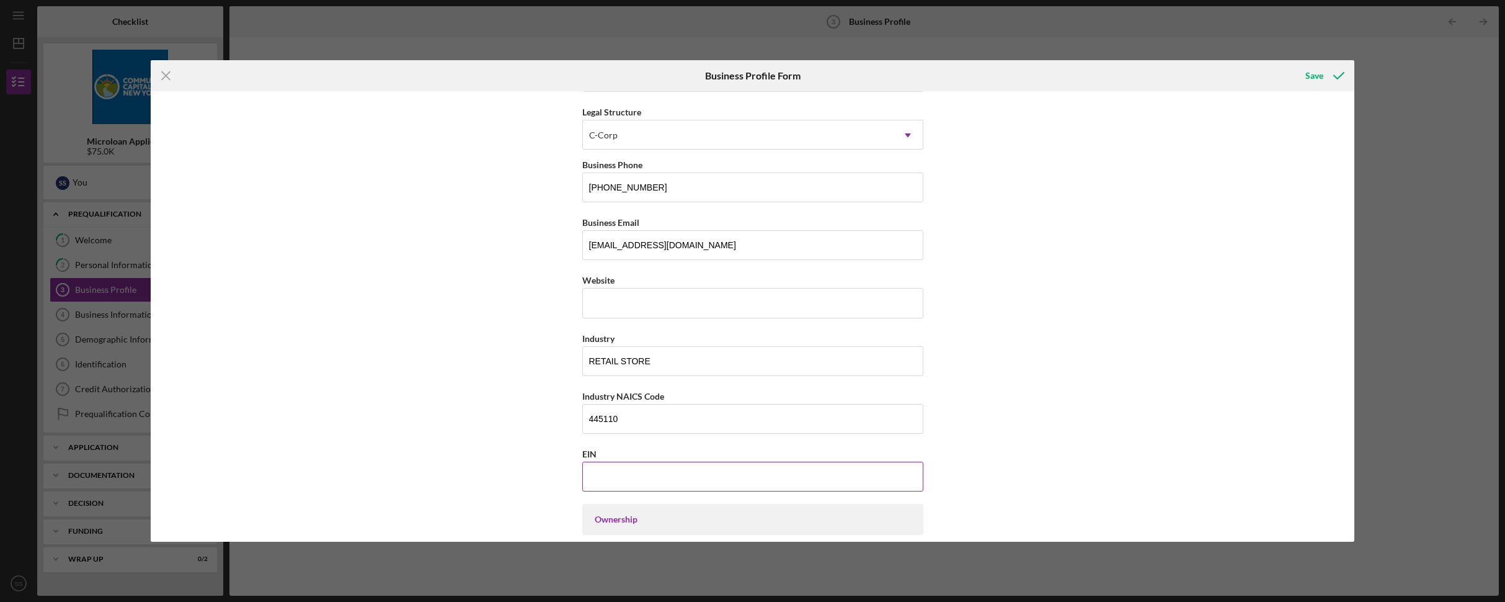
click at [596, 480] on input "EIN" at bounding box center [752, 476] width 341 height 30
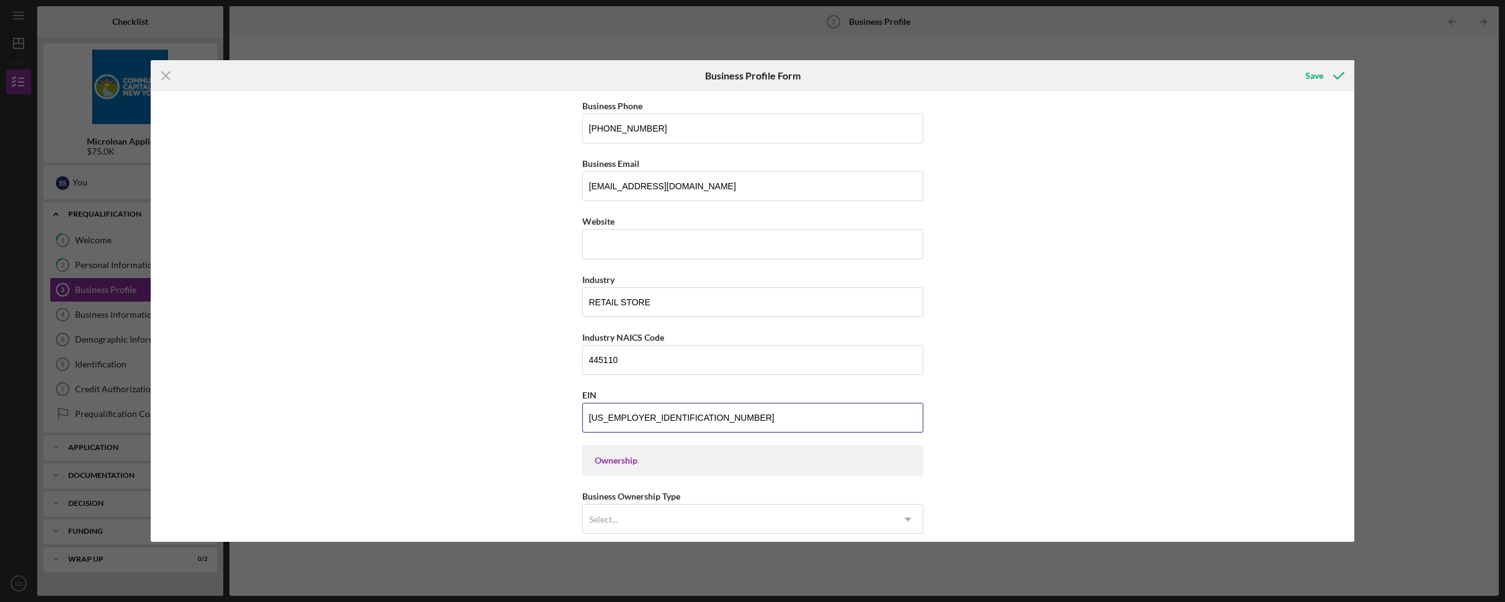
scroll to position [440, 0]
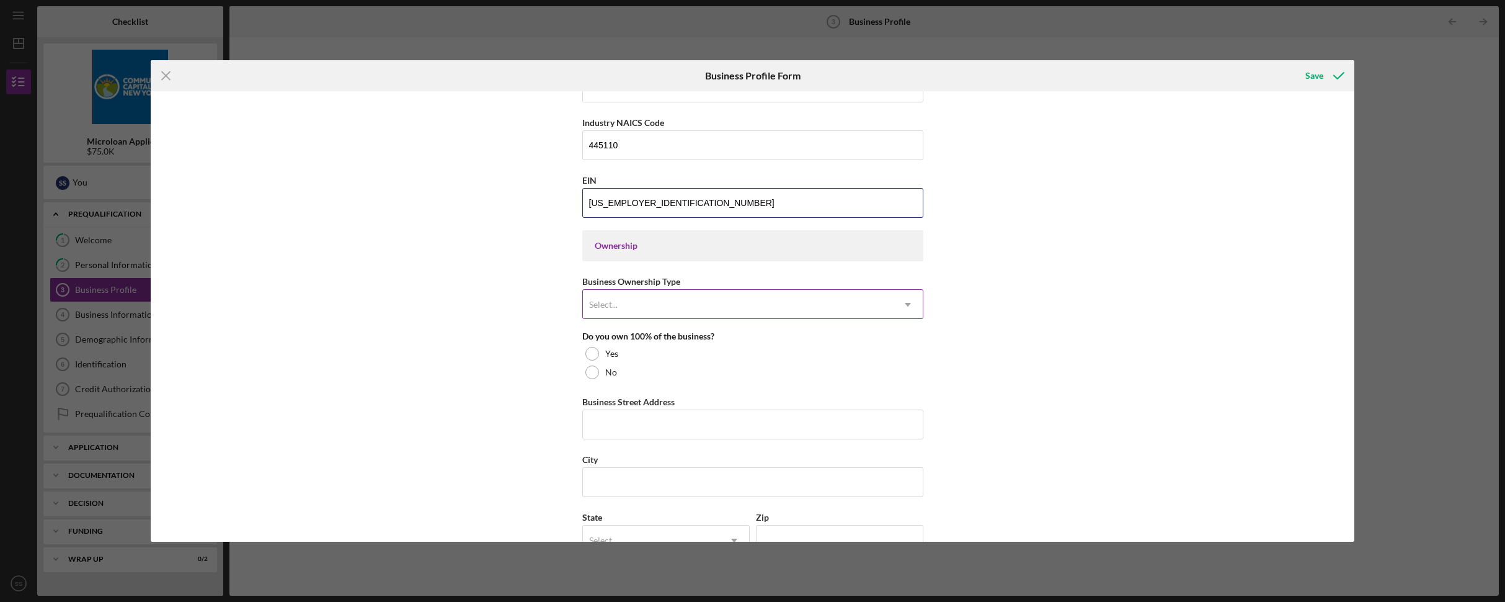
type input "[US_EMPLOYER_IDENTIFICATION_NUMBER]"
click at [707, 306] on div "Select..." at bounding box center [738, 304] width 310 height 29
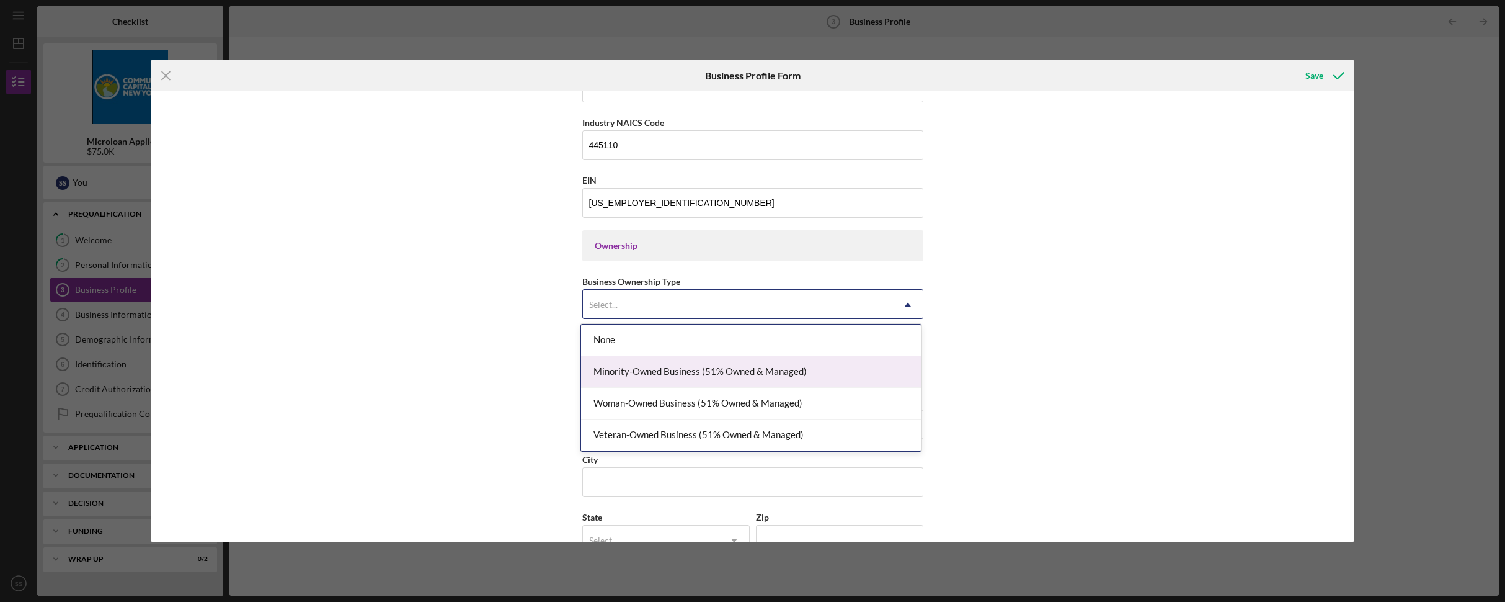
click at [703, 370] on div "Minority-Owned Business (51% Owned & Managed)" at bounding box center [751, 372] width 340 height 32
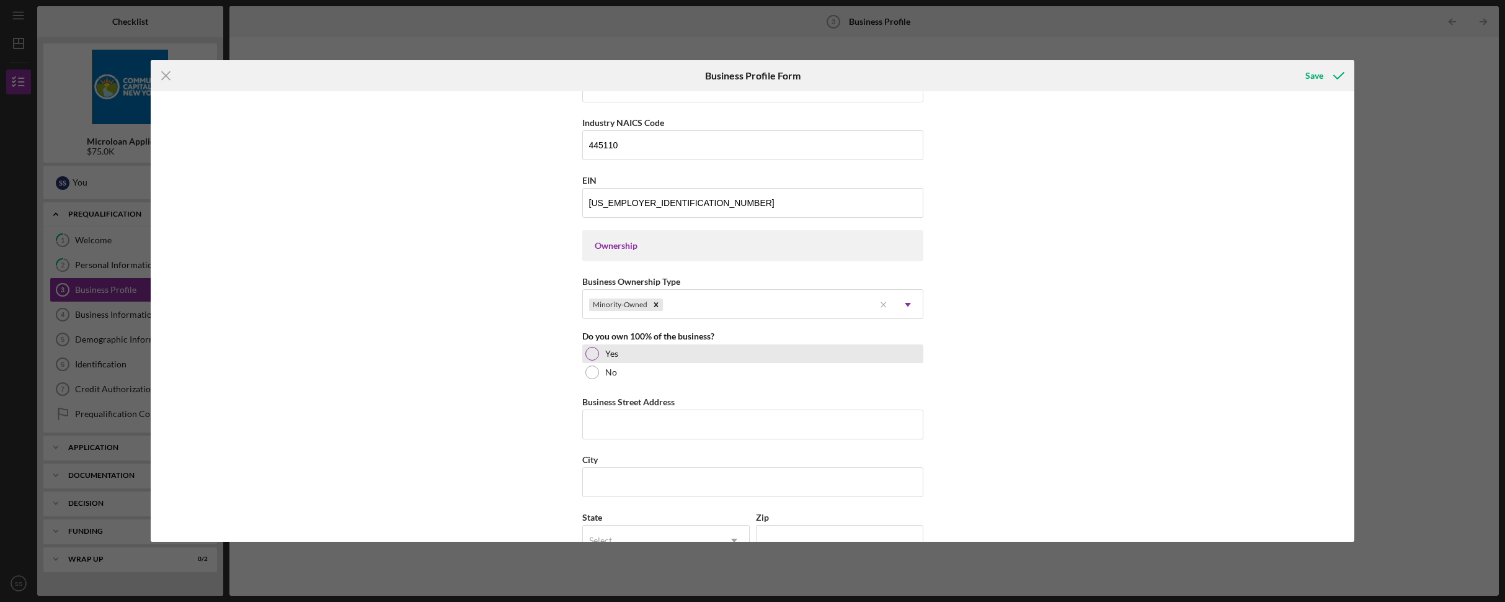
click at [593, 351] on div at bounding box center [592, 354] width 14 height 14
click at [592, 423] on input "Business Street Address" at bounding box center [752, 424] width 341 height 30
type input "[STREET_ADDRESS]"
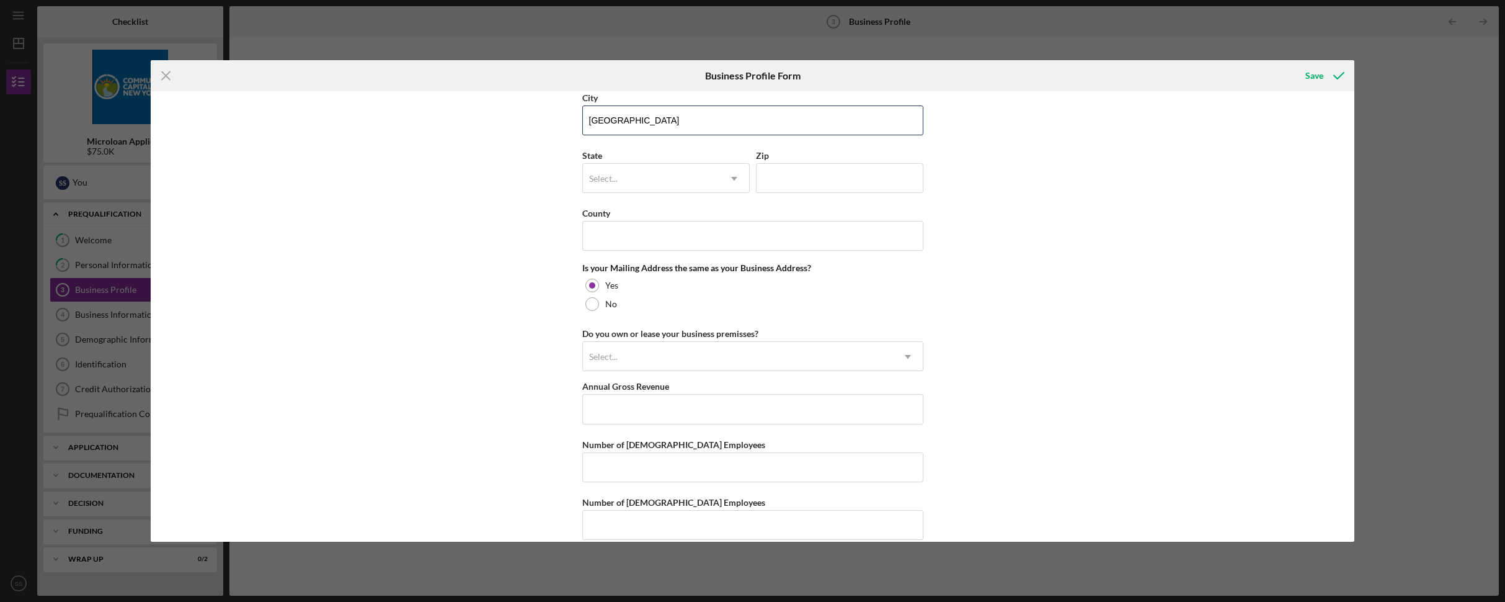
scroll to position [802, 0]
type input "[GEOGRAPHIC_DATA]"
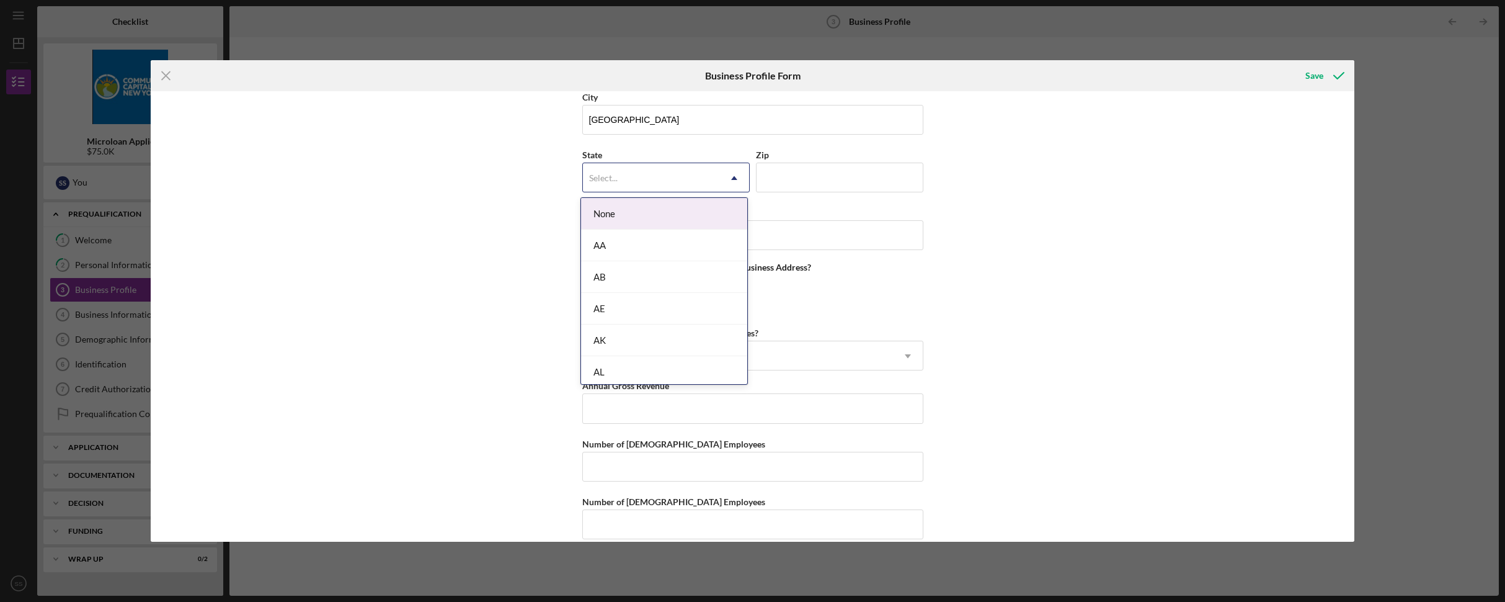
click at [722, 179] on icon "Icon/Dropdown Arrow" at bounding box center [734, 178] width 30 height 30
click at [690, 305] on div "NV" at bounding box center [664, 314] width 166 height 32
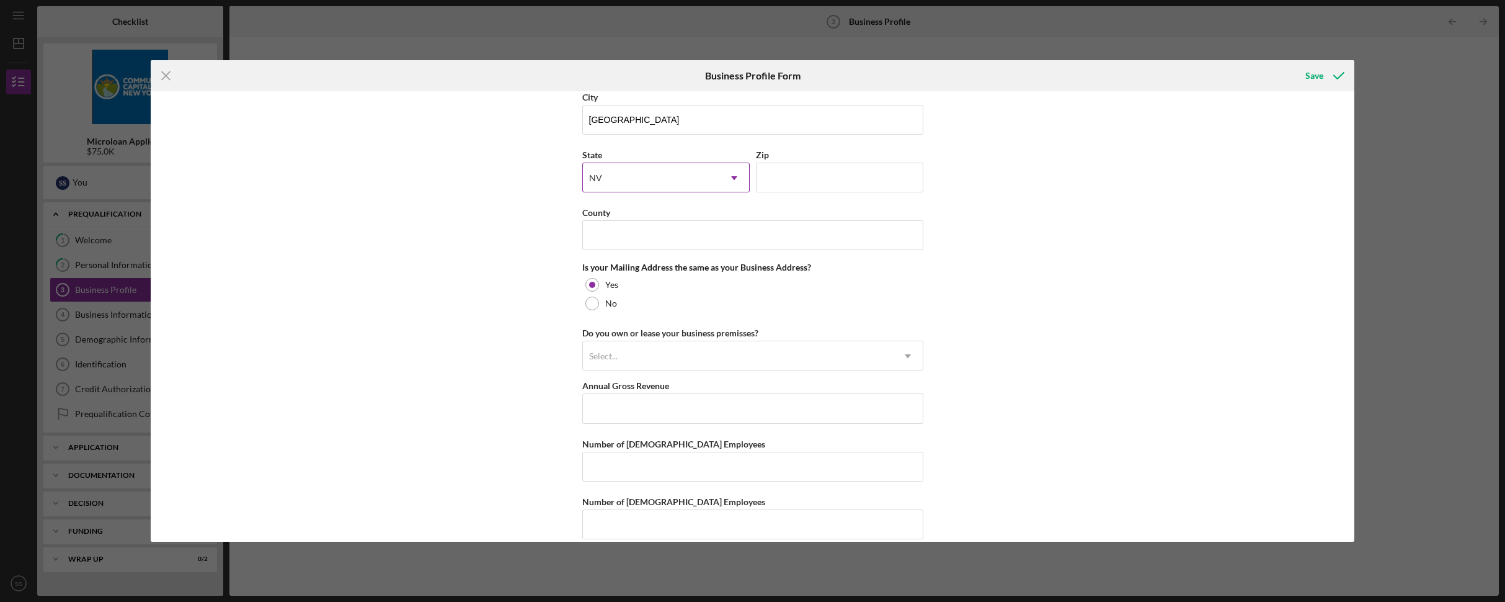
click at [728, 180] on icon "Icon/Dropdown Arrow" at bounding box center [734, 178] width 30 height 30
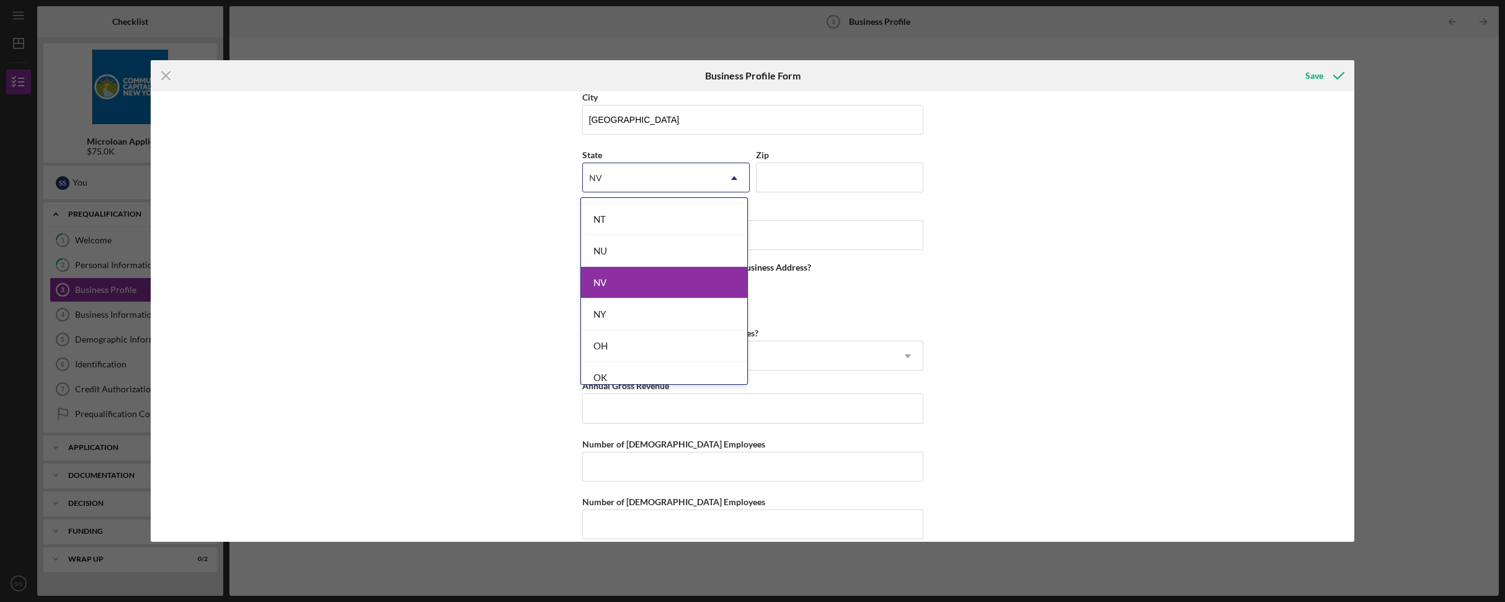
scroll to position [1514, 0]
click at [644, 318] on div "NY" at bounding box center [664, 313] width 166 height 32
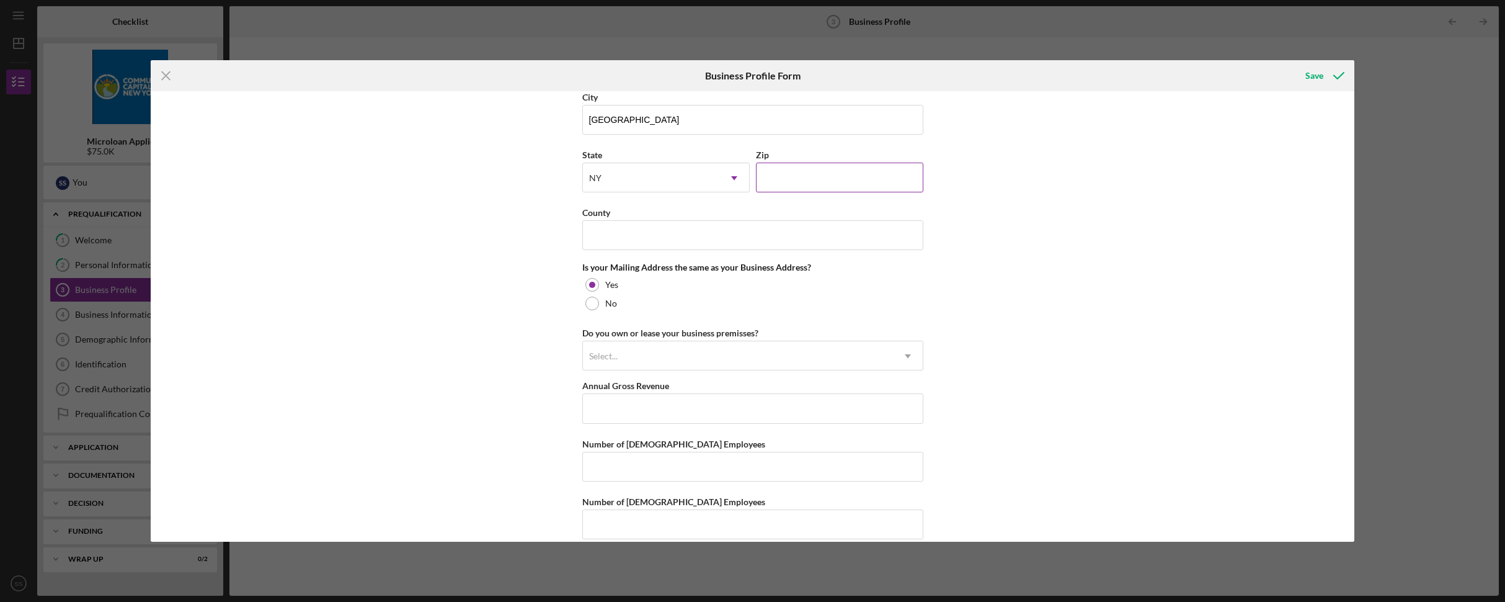
click at [835, 179] on input "Zip" at bounding box center [839, 177] width 167 height 30
type input "11101"
click at [723, 236] on input "County" at bounding box center [752, 235] width 341 height 30
type input "QUEENS"
click at [723, 359] on div "Select..." at bounding box center [738, 356] width 310 height 29
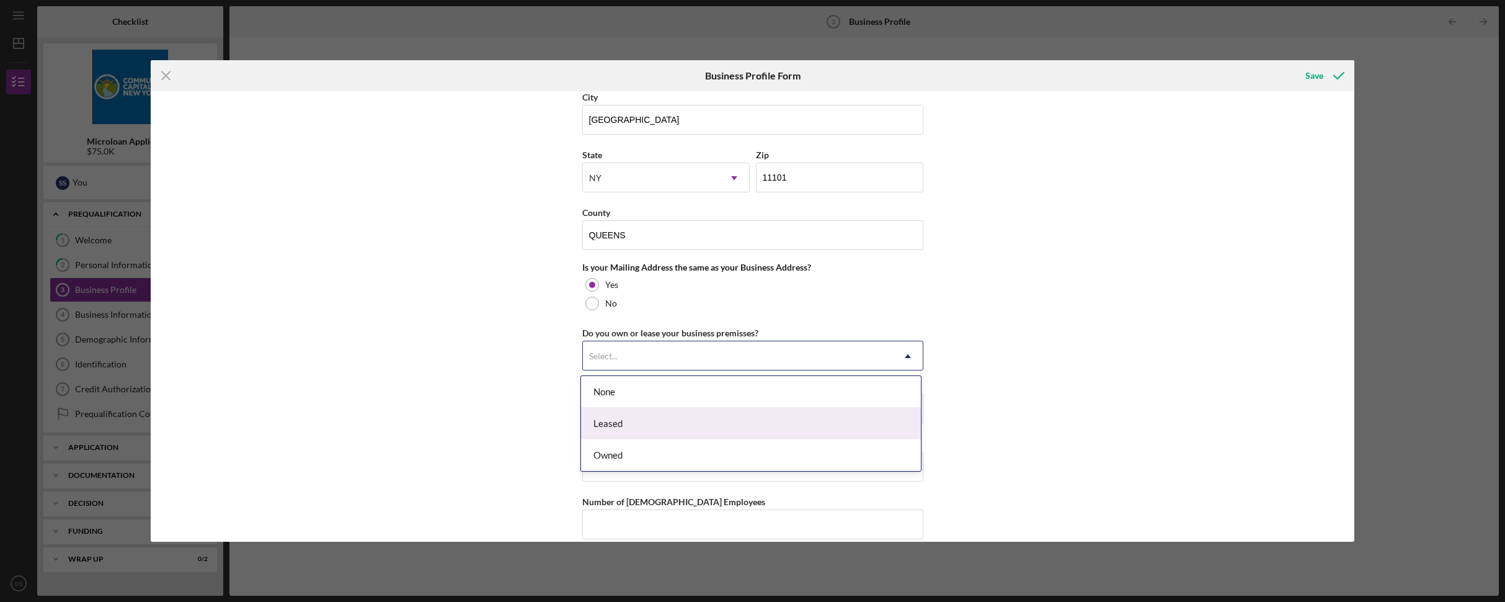
click at [654, 425] on div "Leased" at bounding box center [751, 423] width 340 height 32
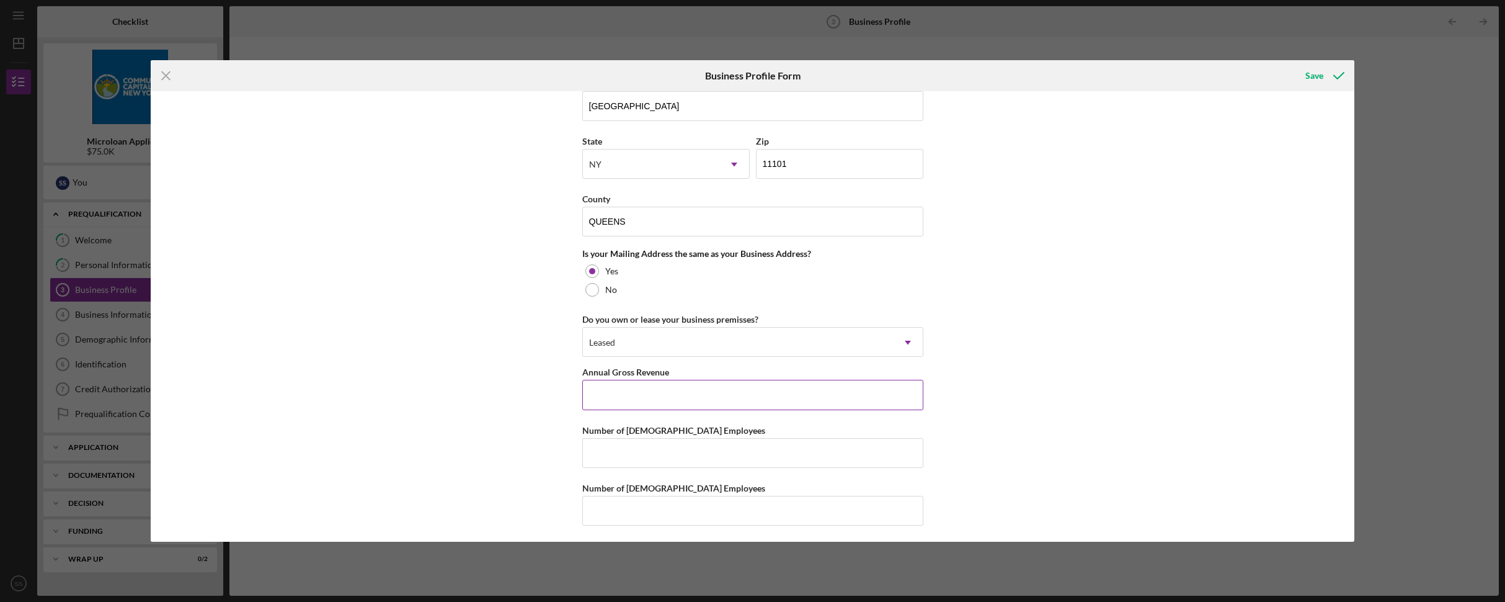
scroll to position [818, 0]
click at [714, 398] on input "Annual Gross Revenue" at bounding box center [752, 392] width 341 height 30
type input "$569,910"
click at [714, 448] on input "Number of [DEMOGRAPHIC_DATA] Employees" at bounding box center [752, 450] width 341 height 30
type input "3"
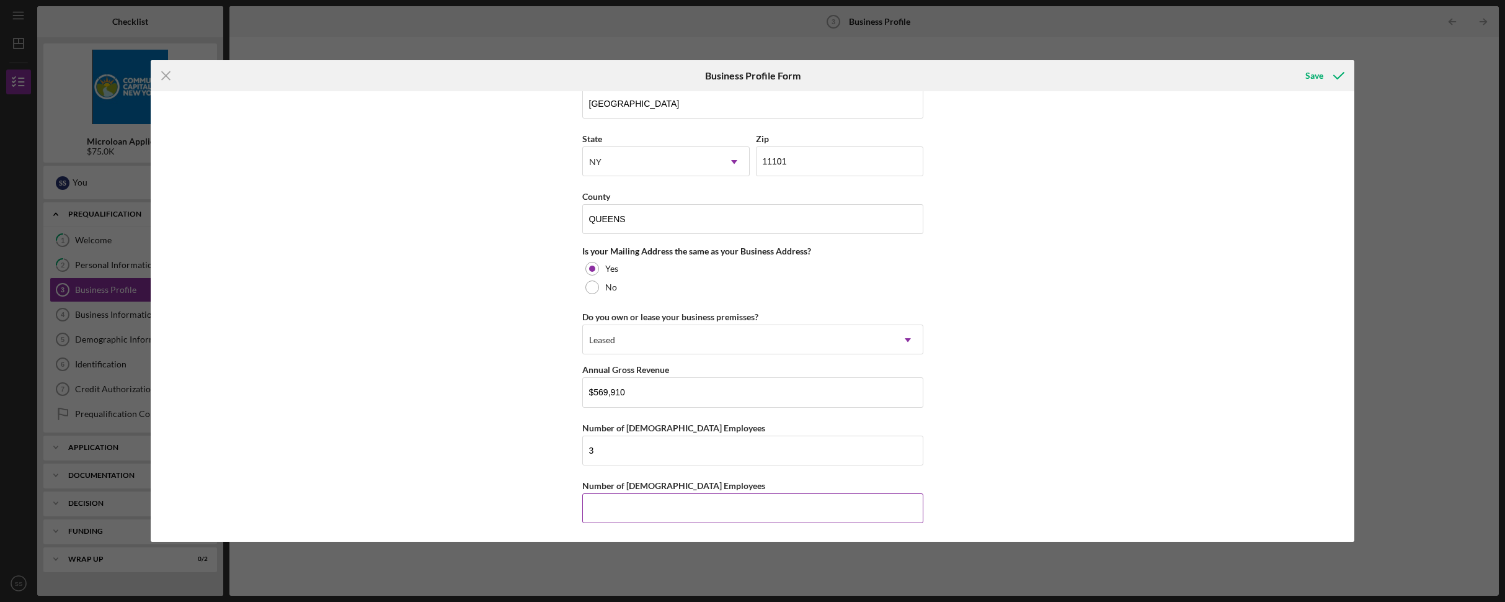
click at [686, 507] on input "Number of [DEMOGRAPHIC_DATA] Employees" at bounding box center [752, 508] width 341 height 30
type input "2"
click at [1317, 76] on div "Save" at bounding box center [1314, 75] width 18 height 25
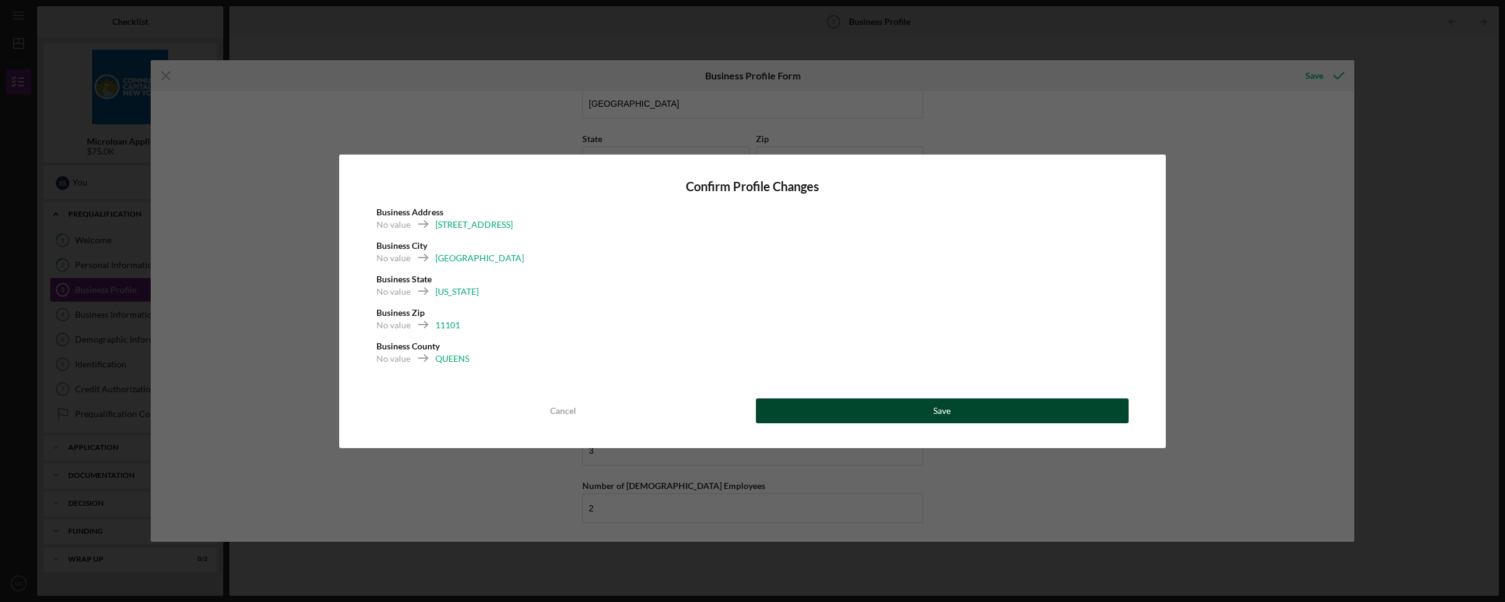
click at [940, 415] on div "Save" at bounding box center [941, 410] width 17 height 25
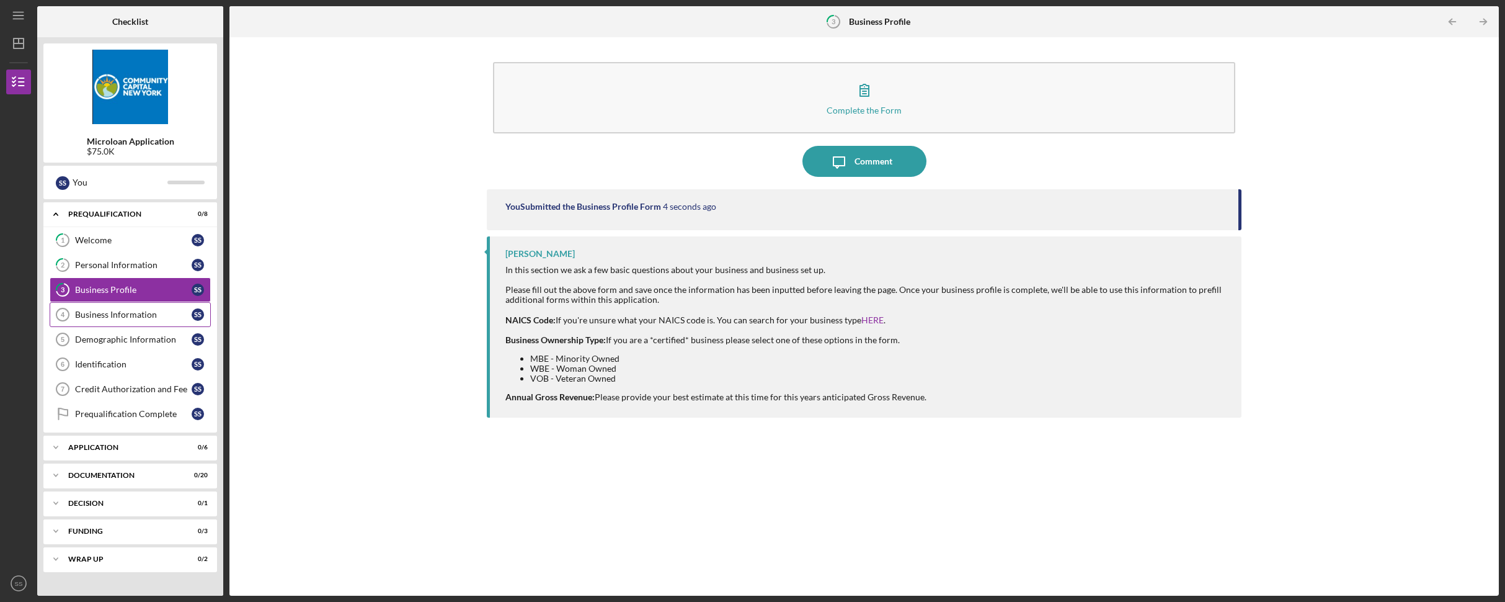
click at [136, 311] on div "Business Information" at bounding box center [133, 314] width 117 height 10
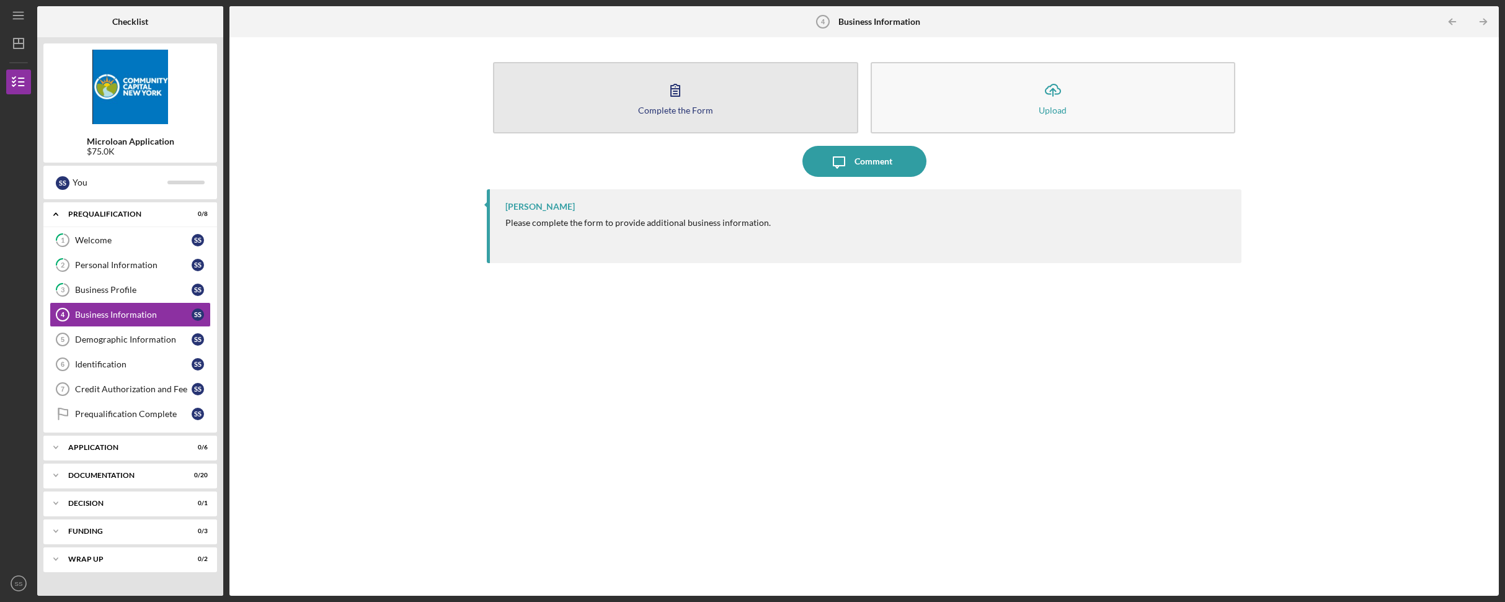
click at [686, 109] on div "Complete the Form" at bounding box center [675, 109] width 75 height 9
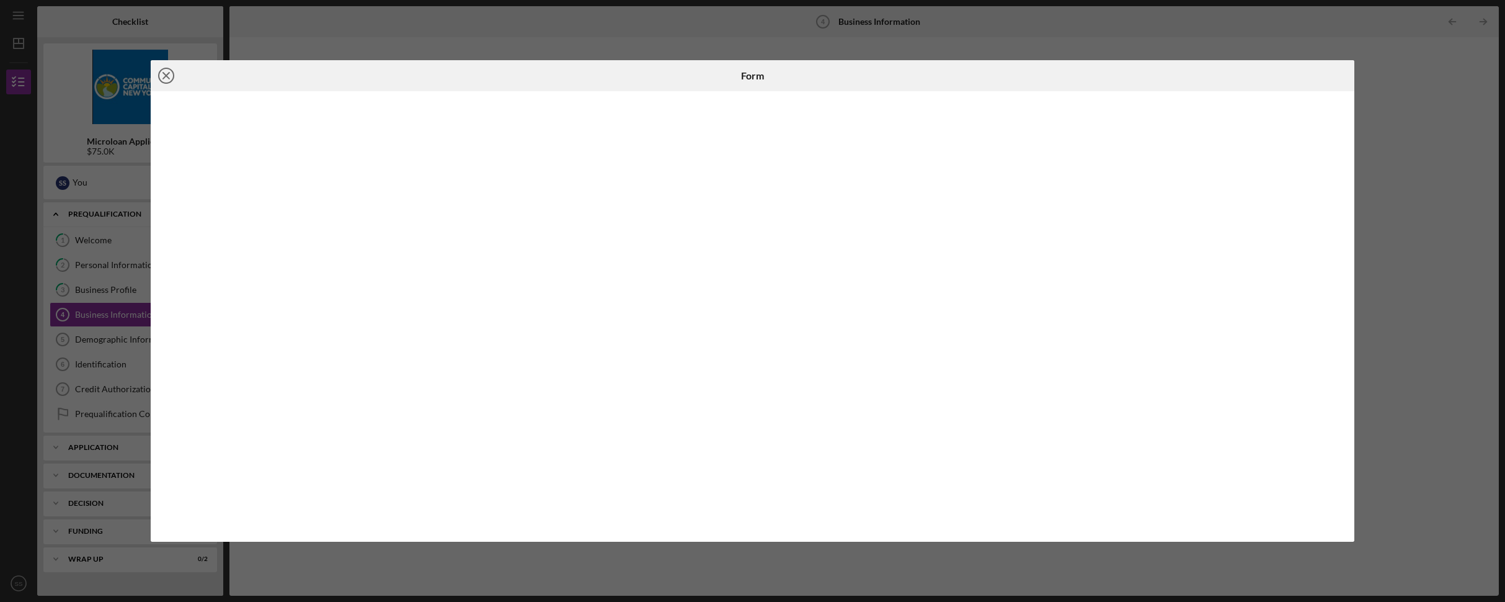
click at [167, 74] on line at bounding box center [166, 76] width 6 height 6
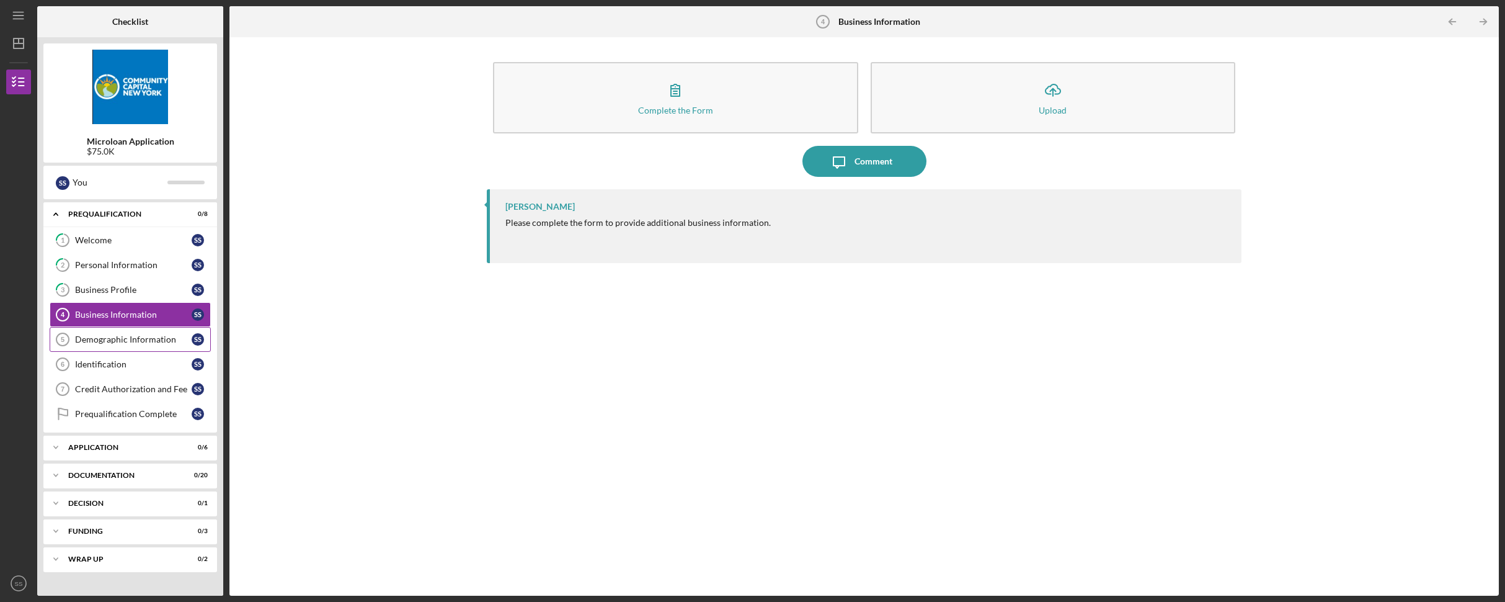
click at [121, 342] on div "Demographic Information" at bounding box center [133, 339] width 117 height 10
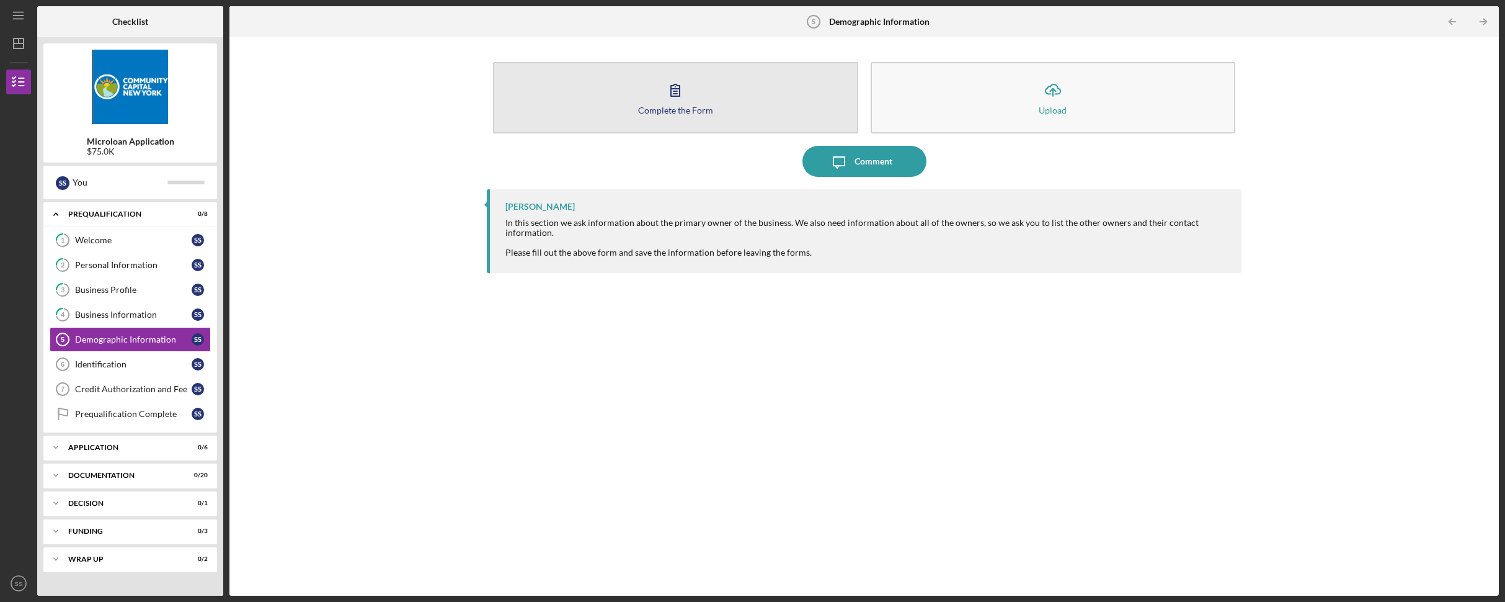
click at [685, 105] on div "Complete the Form" at bounding box center [675, 109] width 75 height 9
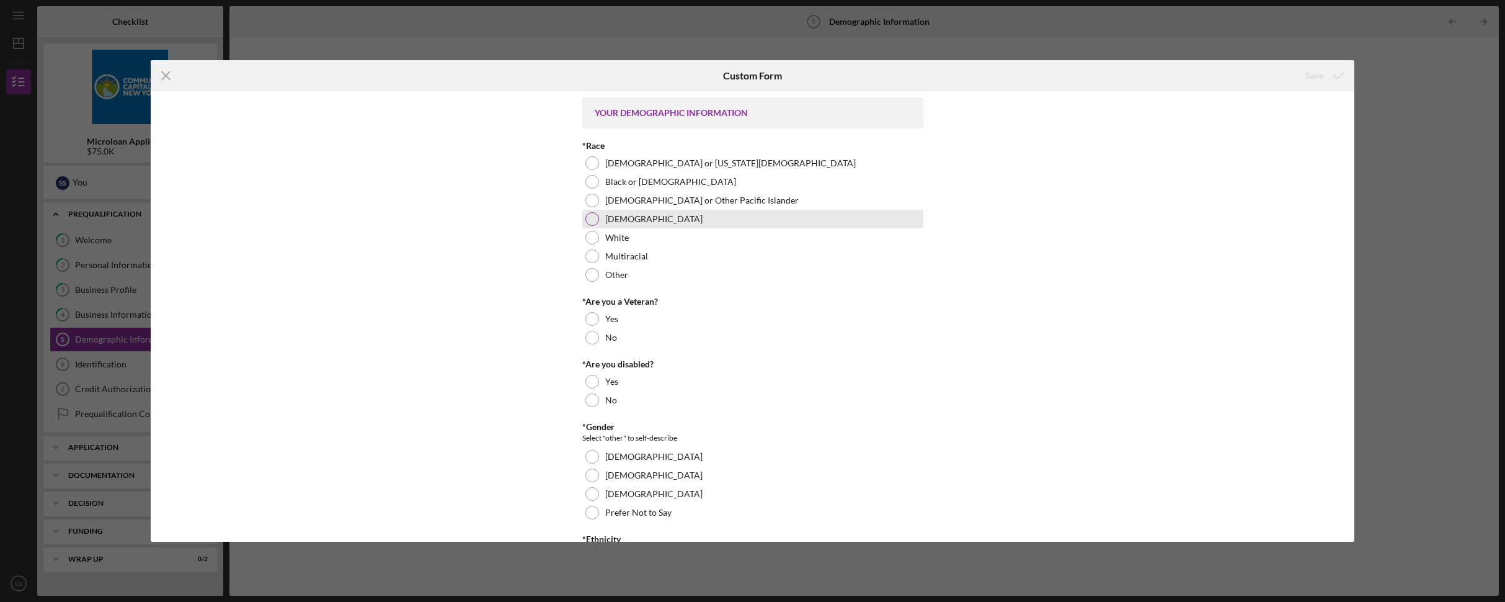
click at [593, 217] on div at bounding box center [592, 219] width 14 height 14
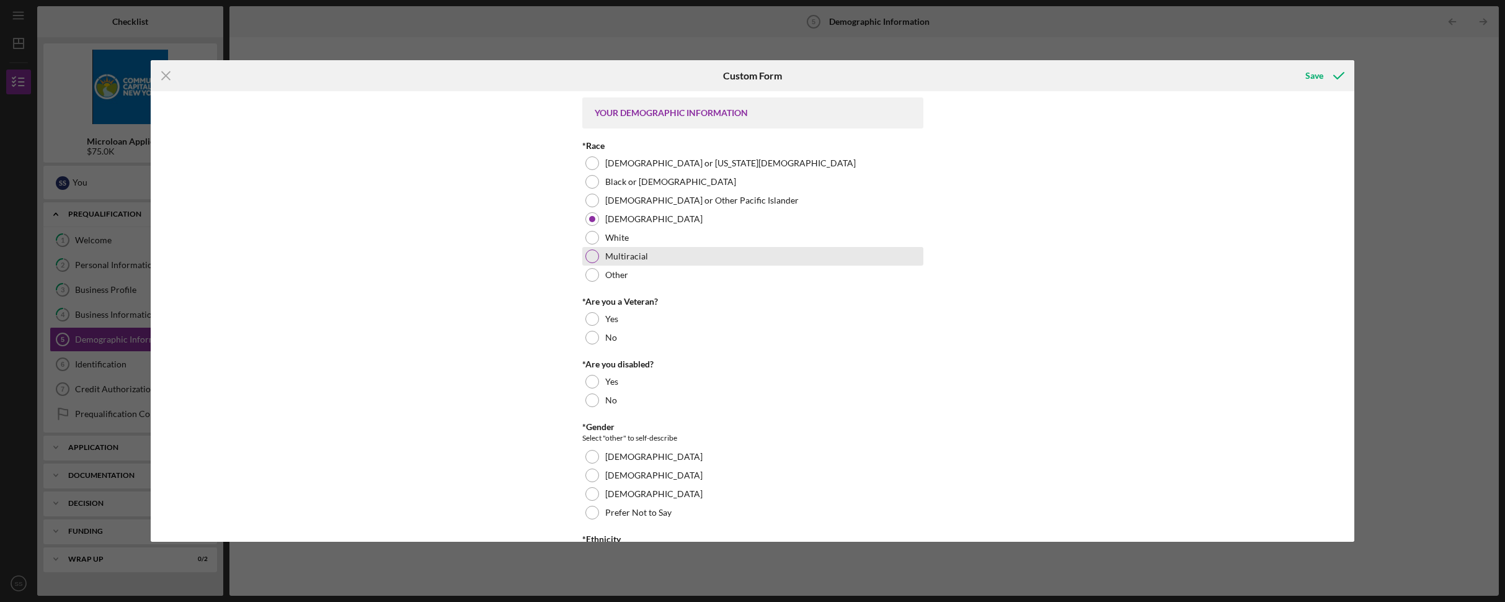
click at [590, 255] on div at bounding box center [592, 256] width 14 height 14
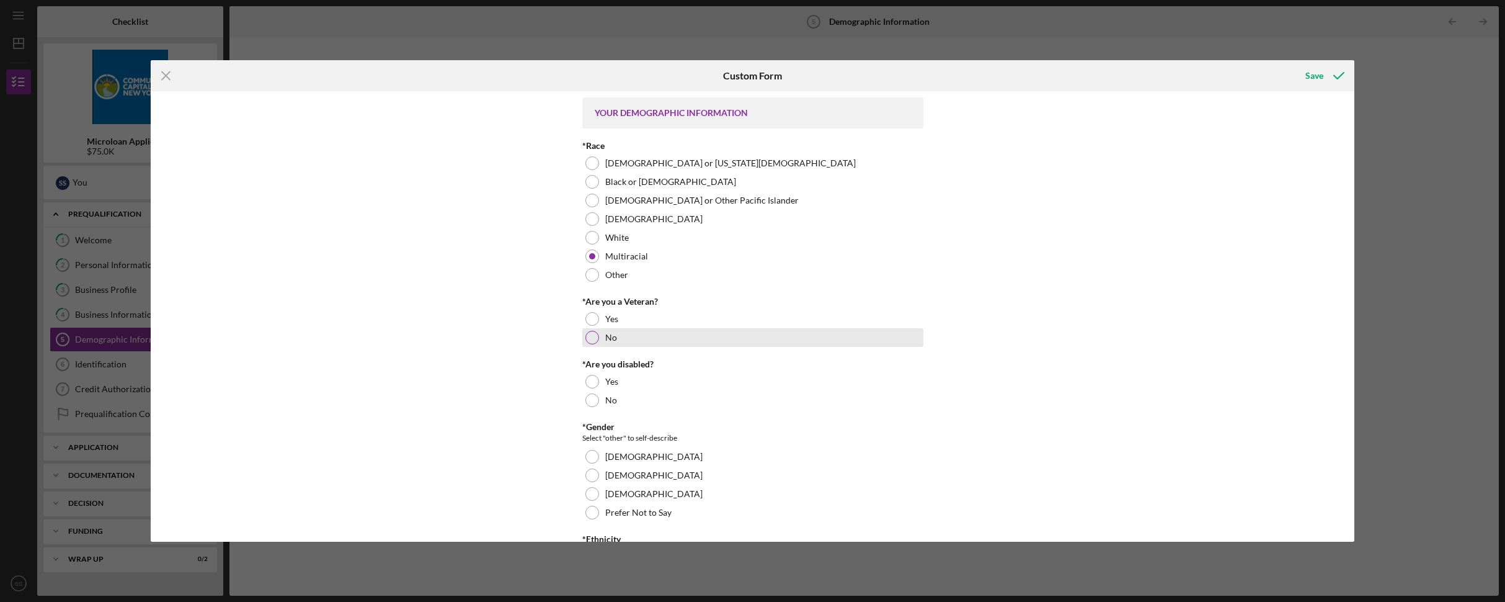
click at [594, 334] on div at bounding box center [592, 338] width 14 height 14
drag, startPoint x: 595, startPoint y: 401, endPoint x: 602, endPoint y: 402, distance: 6.9
click at [594, 400] on div at bounding box center [592, 400] width 14 height 14
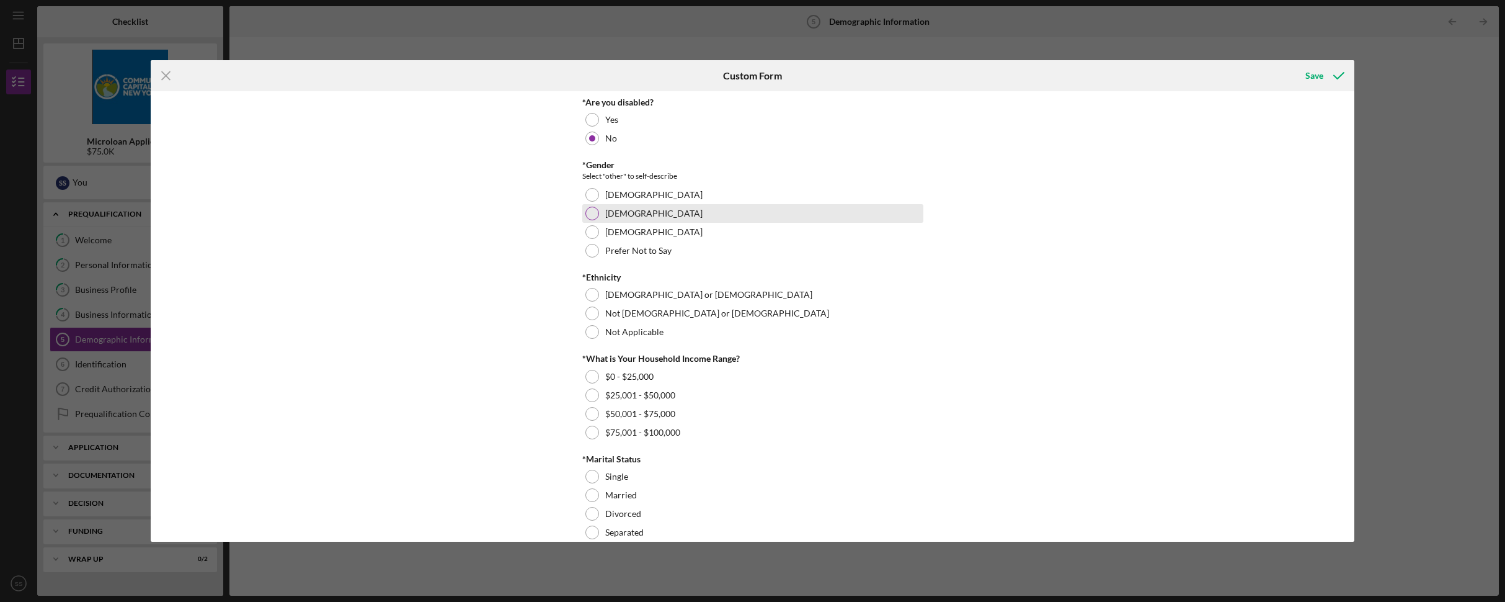
click at [590, 210] on div at bounding box center [592, 214] width 14 height 14
click at [594, 311] on div at bounding box center [592, 313] width 14 height 14
click at [590, 433] on div at bounding box center [592, 432] width 14 height 14
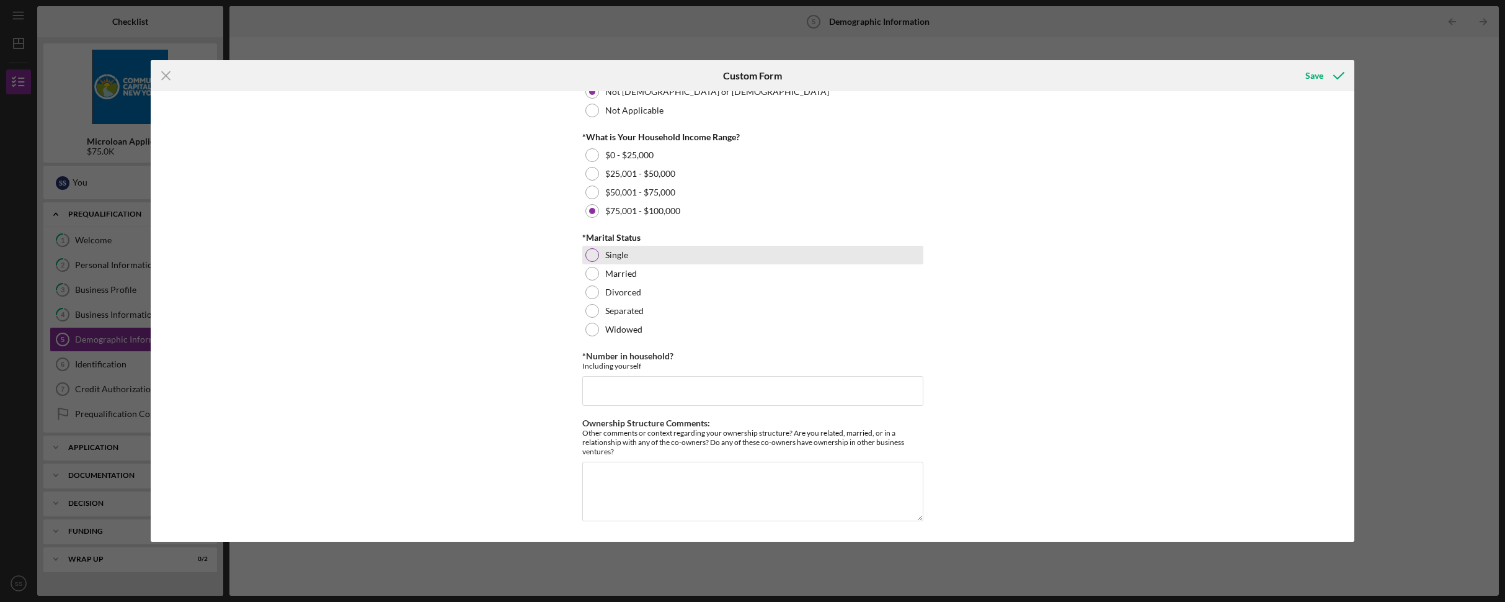
click at [590, 257] on div at bounding box center [592, 255] width 14 height 14
click at [693, 389] on input "*Number in household?" at bounding box center [752, 391] width 341 height 30
type input "1"
click at [1312, 76] on div "Save" at bounding box center [1314, 75] width 18 height 25
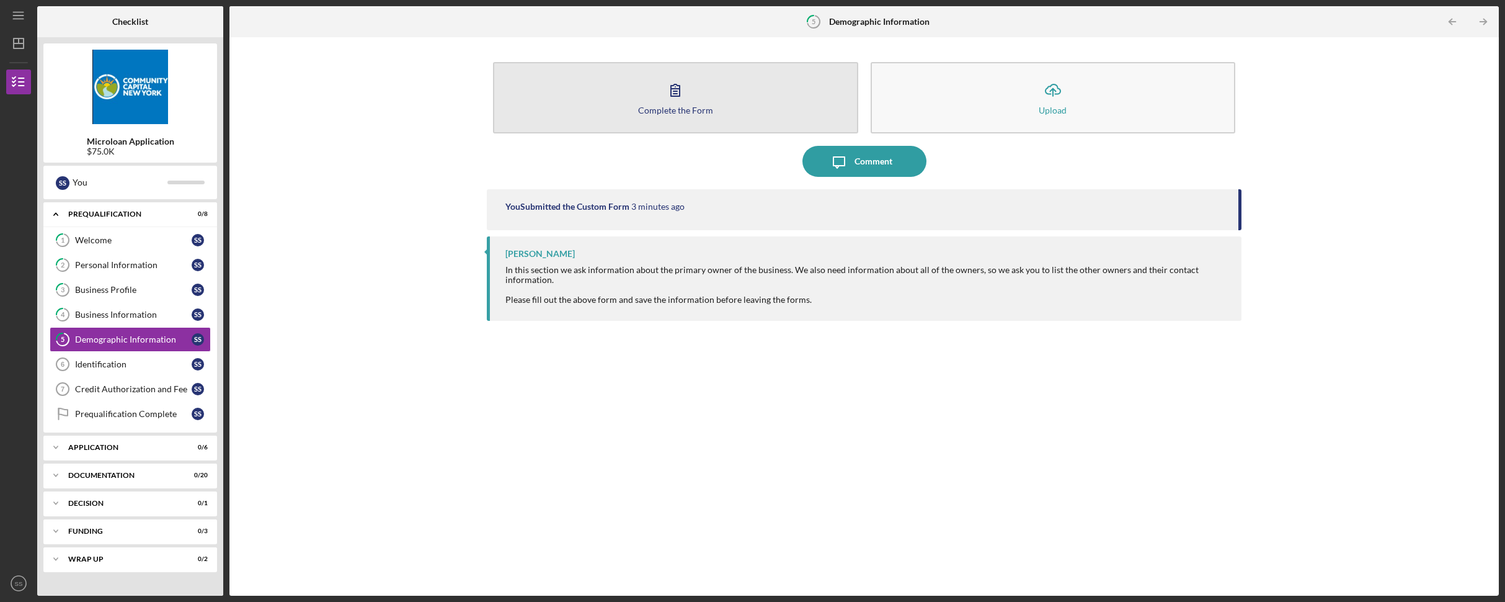
click at [688, 108] on div "Complete the Form" at bounding box center [675, 109] width 75 height 9
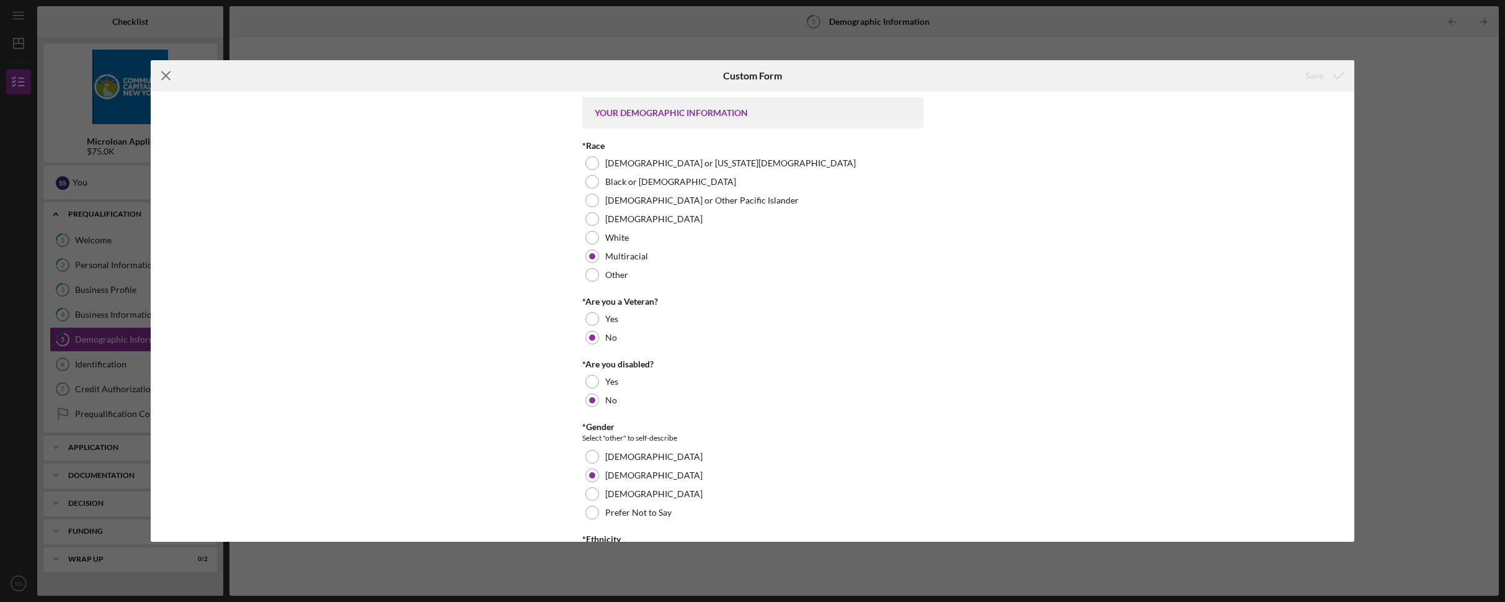
click at [168, 73] on line at bounding box center [166, 76] width 8 height 8
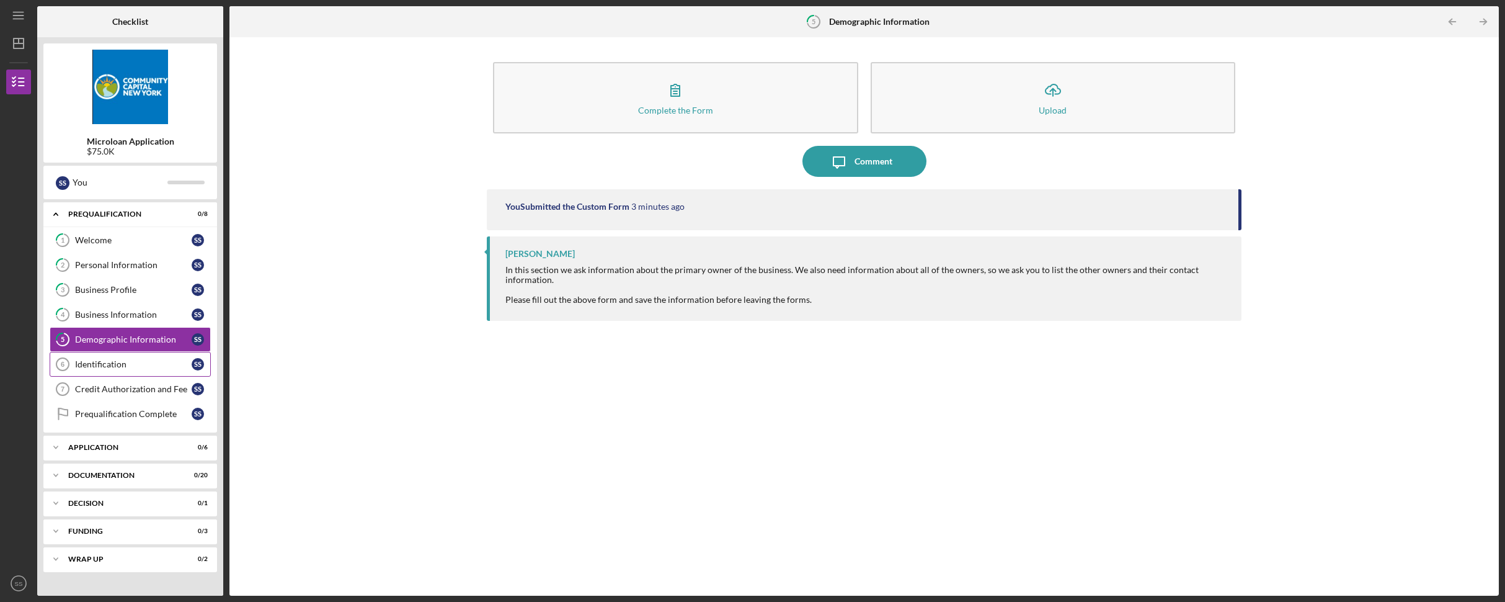
click at [123, 363] on div "Identification" at bounding box center [133, 364] width 117 height 10
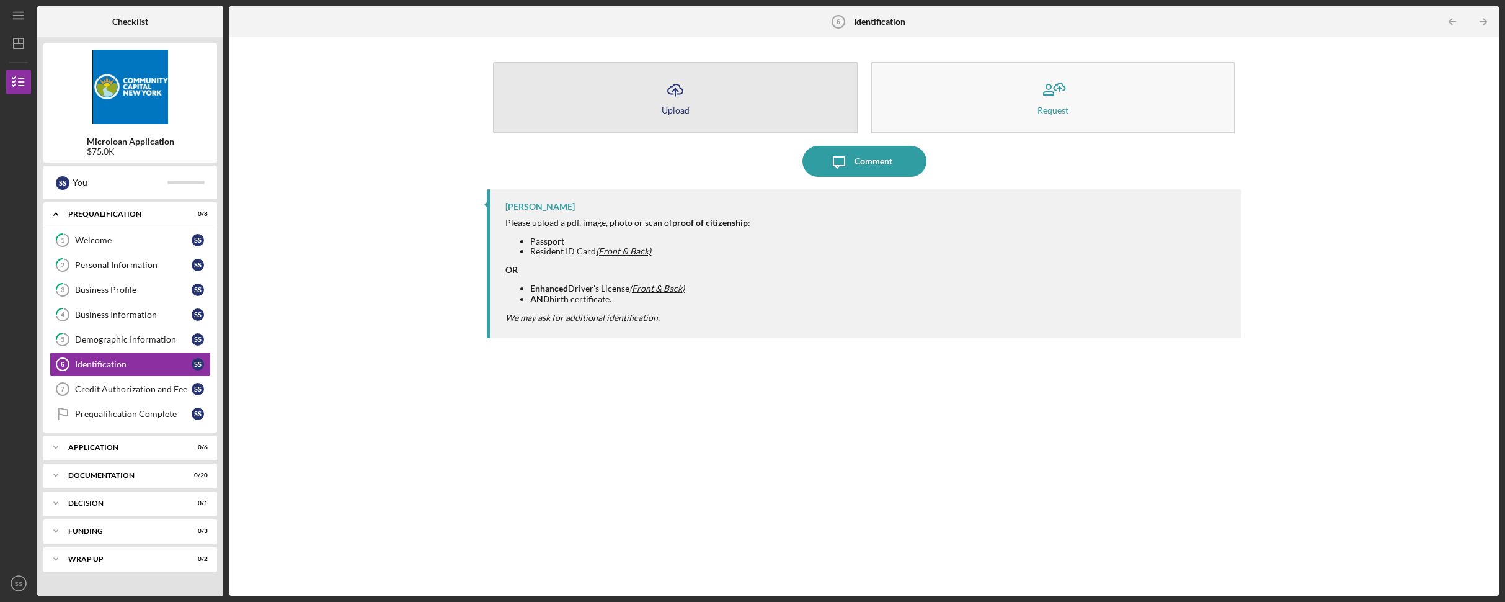
click at [664, 96] on icon "Icon/Upload" at bounding box center [675, 89] width 31 height 31
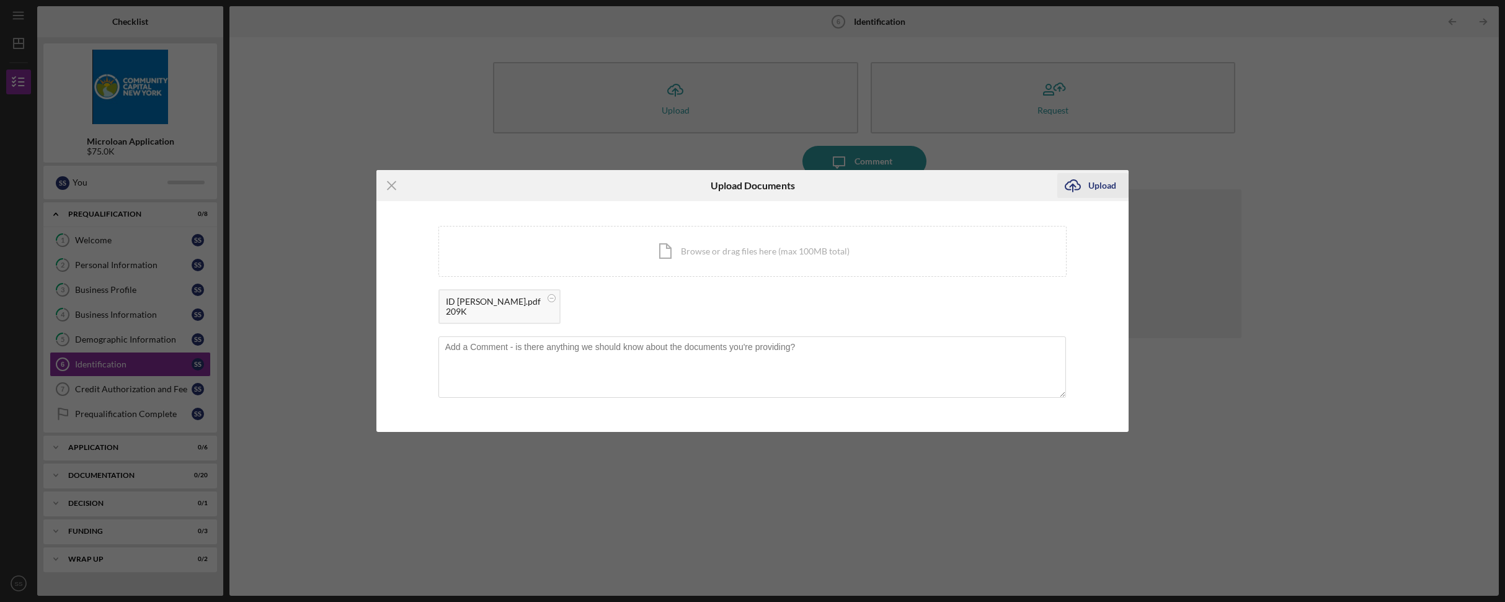
click at [1093, 185] on div "Upload" at bounding box center [1102, 185] width 28 height 25
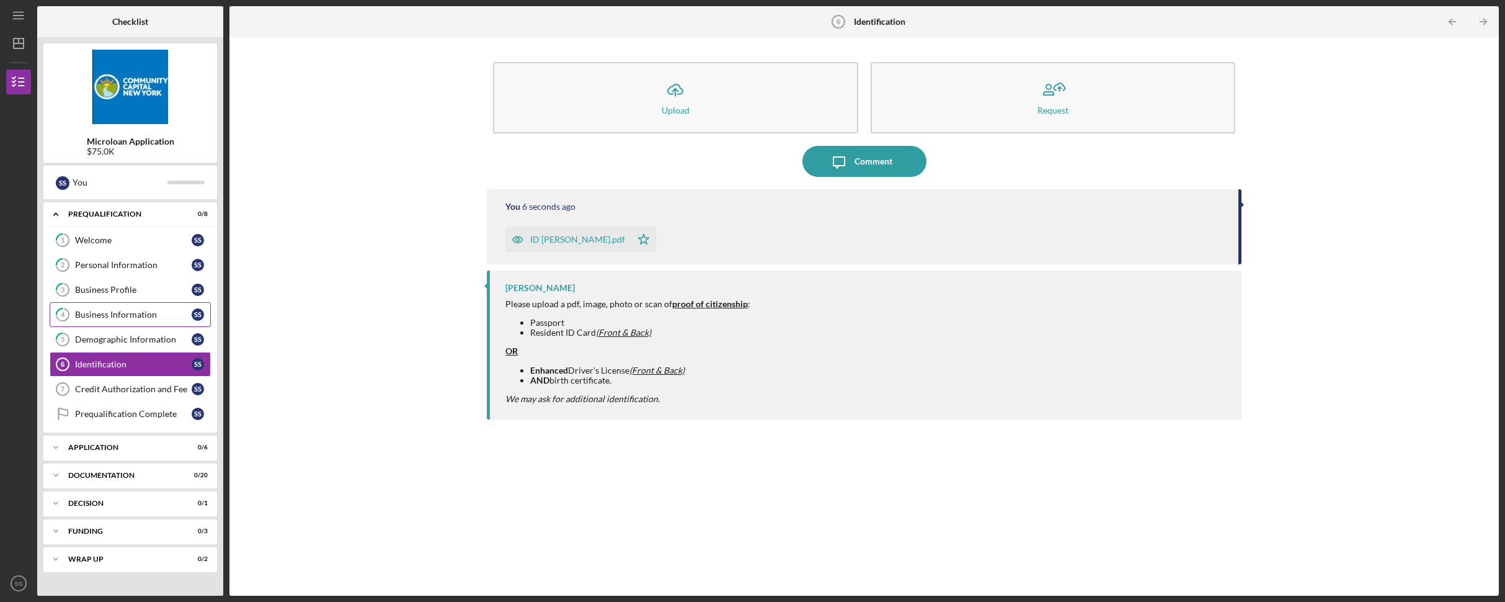
click at [140, 314] on div "Business Information" at bounding box center [133, 314] width 117 height 10
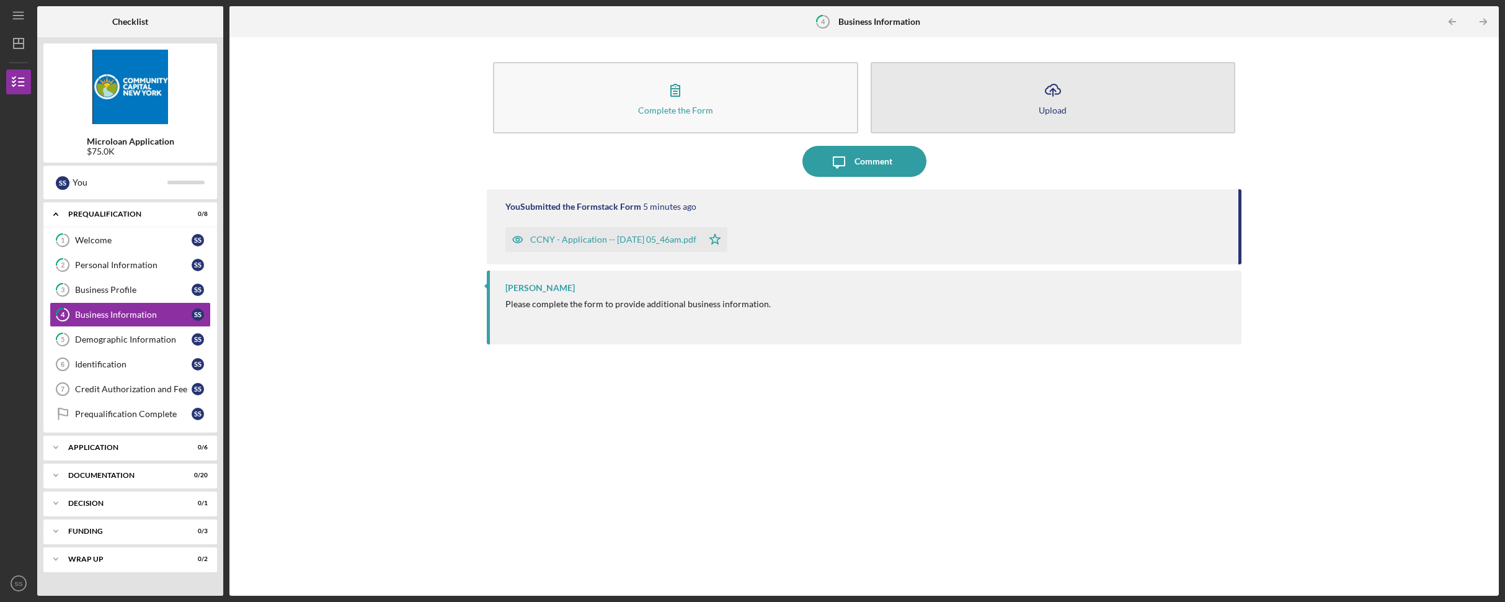
click at [1035, 108] on button "Icon/Upload Upload" at bounding box center [1053, 97] width 365 height 71
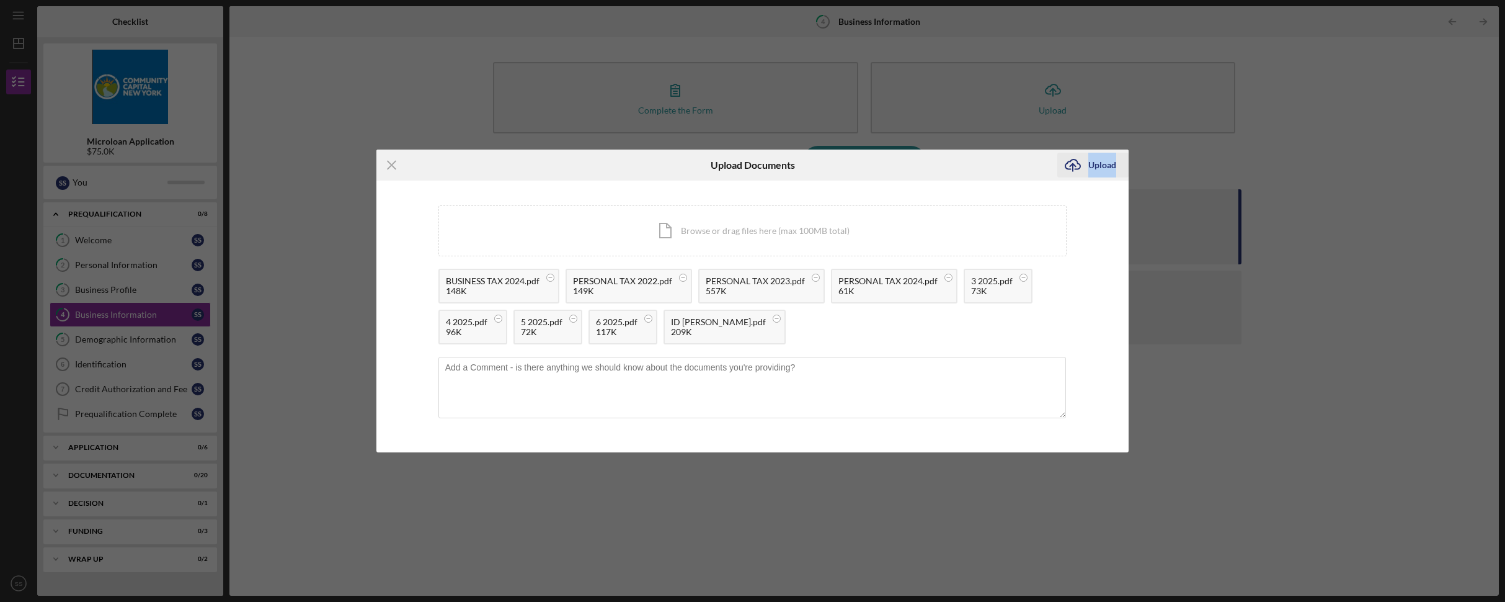
click at [1099, 165] on div "Upload" at bounding box center [1102, 165] width 28 height 25
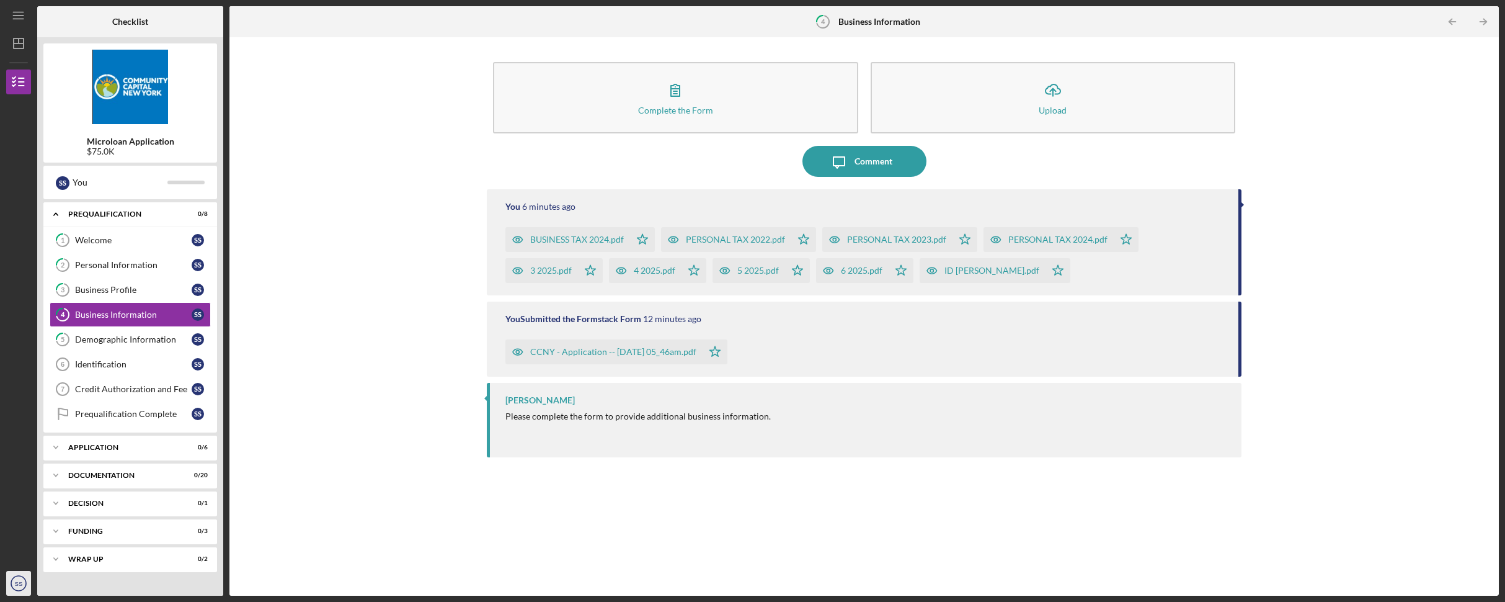
click at [20, 581] on text "SS" at bounding box center [19, 583] width 8 height 7
click at [40, 554] on link "Logout" at bounding box center [75, 553] width 136 height 25
